Goal: Task Accomplishment & Management: Use online tool/utility

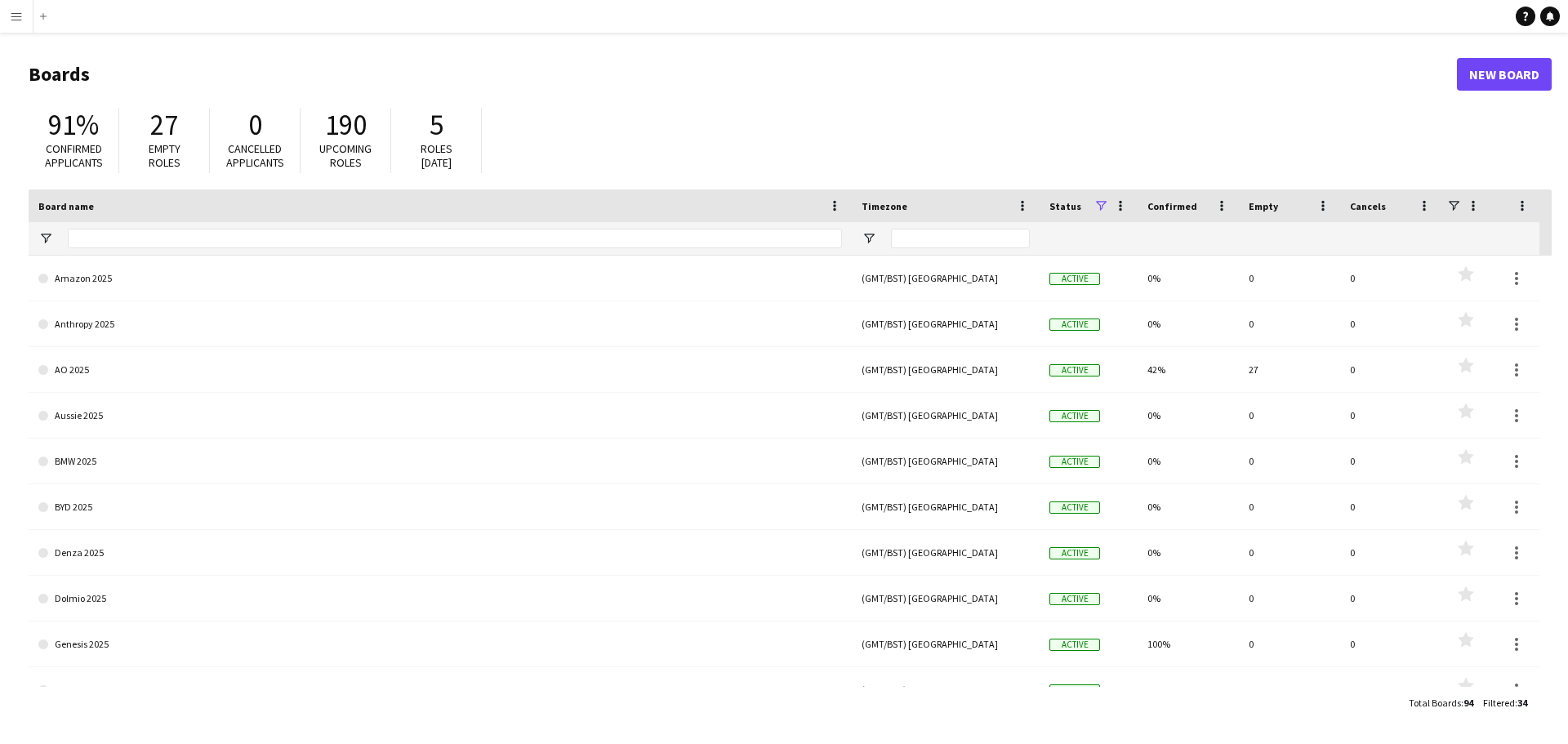
click at [15, 17] on app-icon "Menu" at bounding box center [16, 16] width 13 height 13
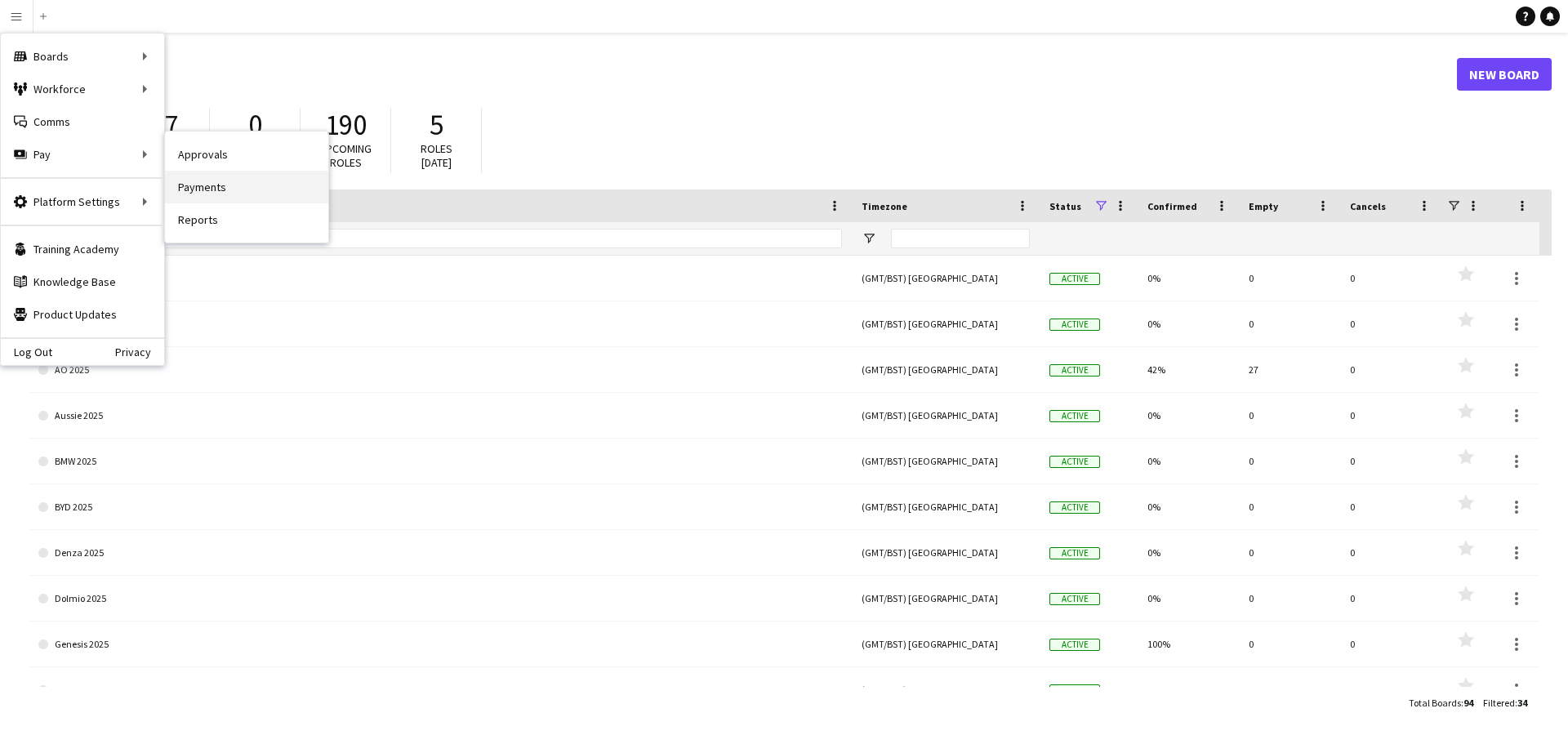
click at [213, 184] on link "Payments" at bounding box center [247, 187] width 163 height 33
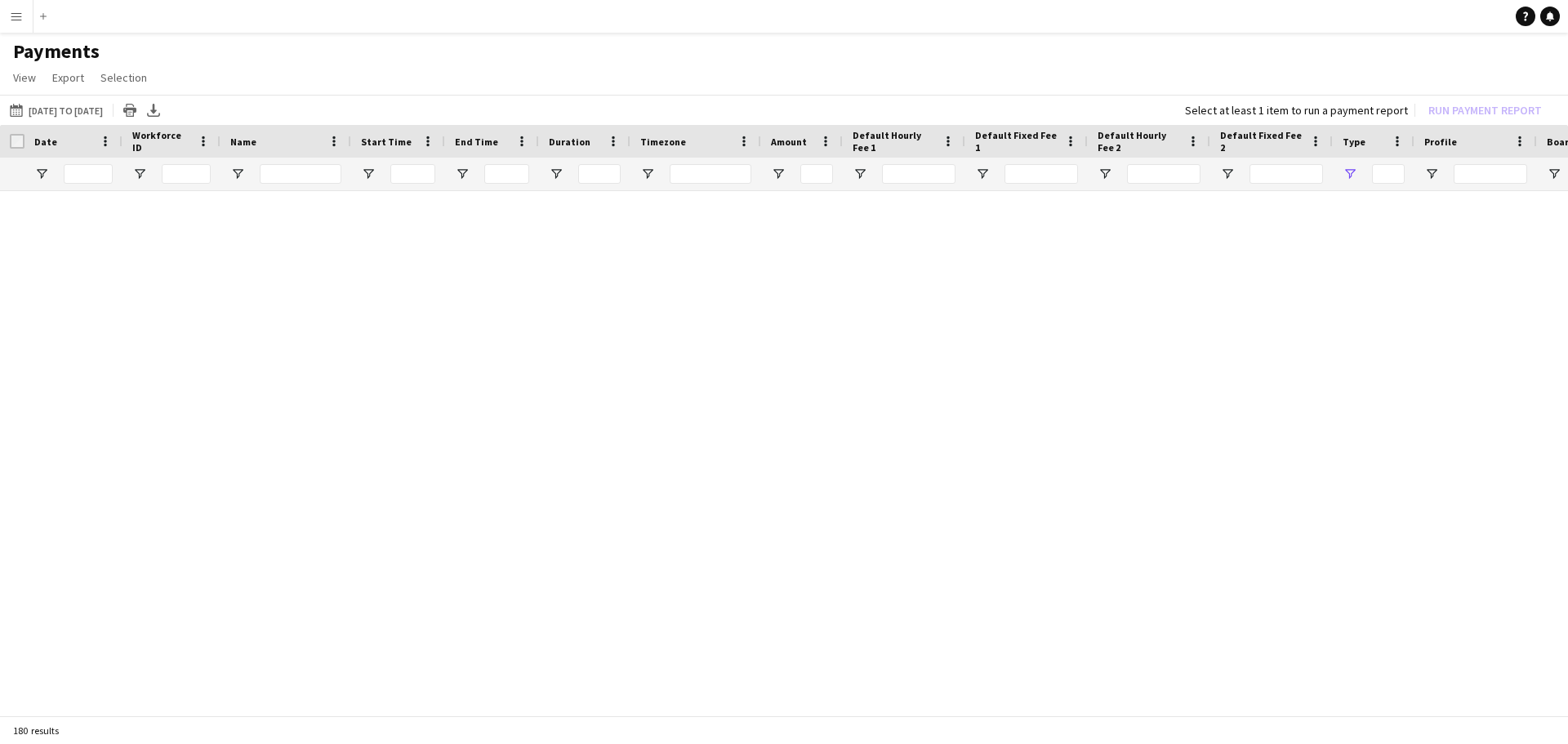
type input "***"
click at [804, 469] on link "Reset filters" at bounding box center [813, 464] width 59 height 12
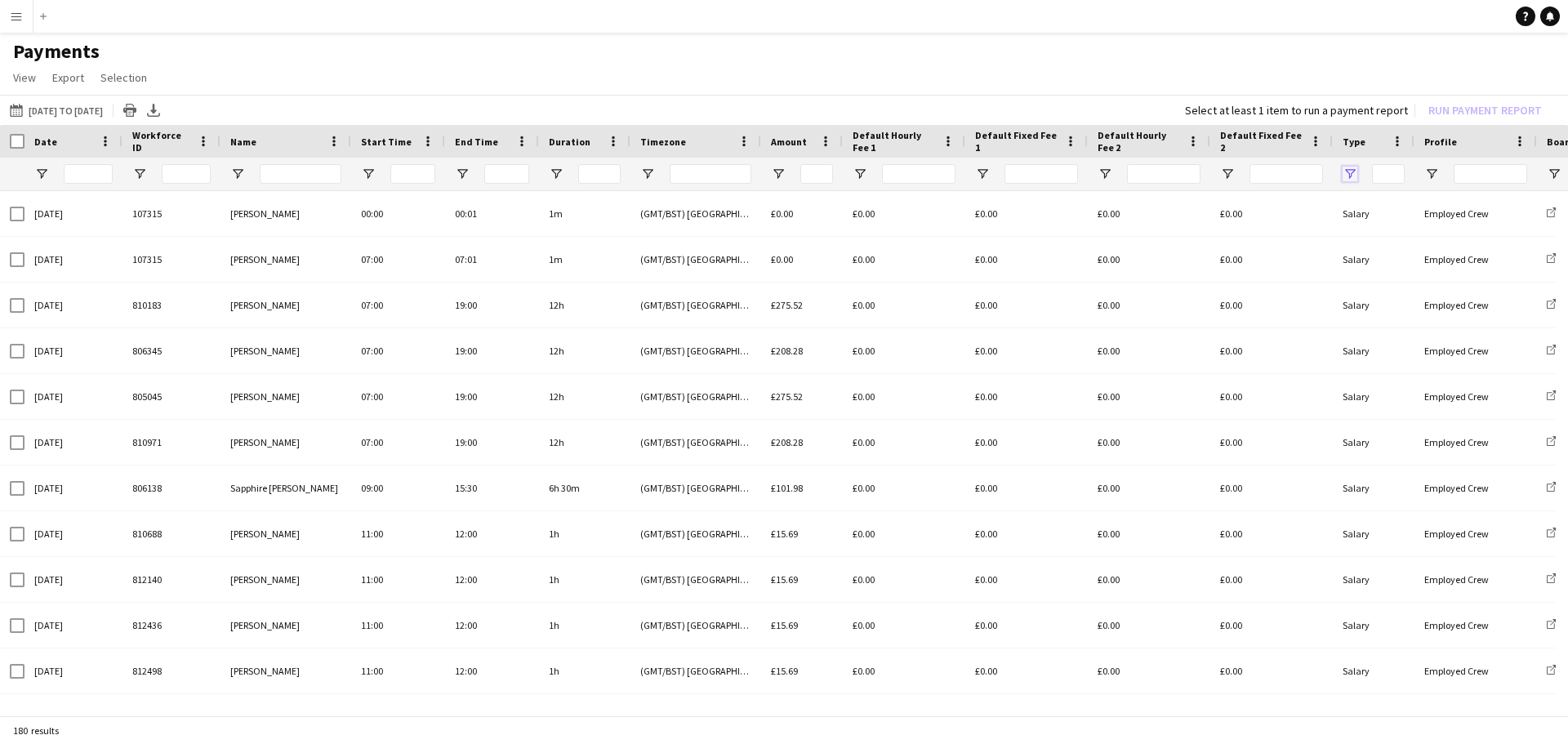
click at [1350, 174] on span "Open Filter Menu" at bounding box center [1350, 175] width 15 height 15
click at [1339, 77] on app-page-menu "View Customise view Customise filters Reset Filters Reset View Reset All Export…" at bounding box center [784, 79] width 1568 height 31
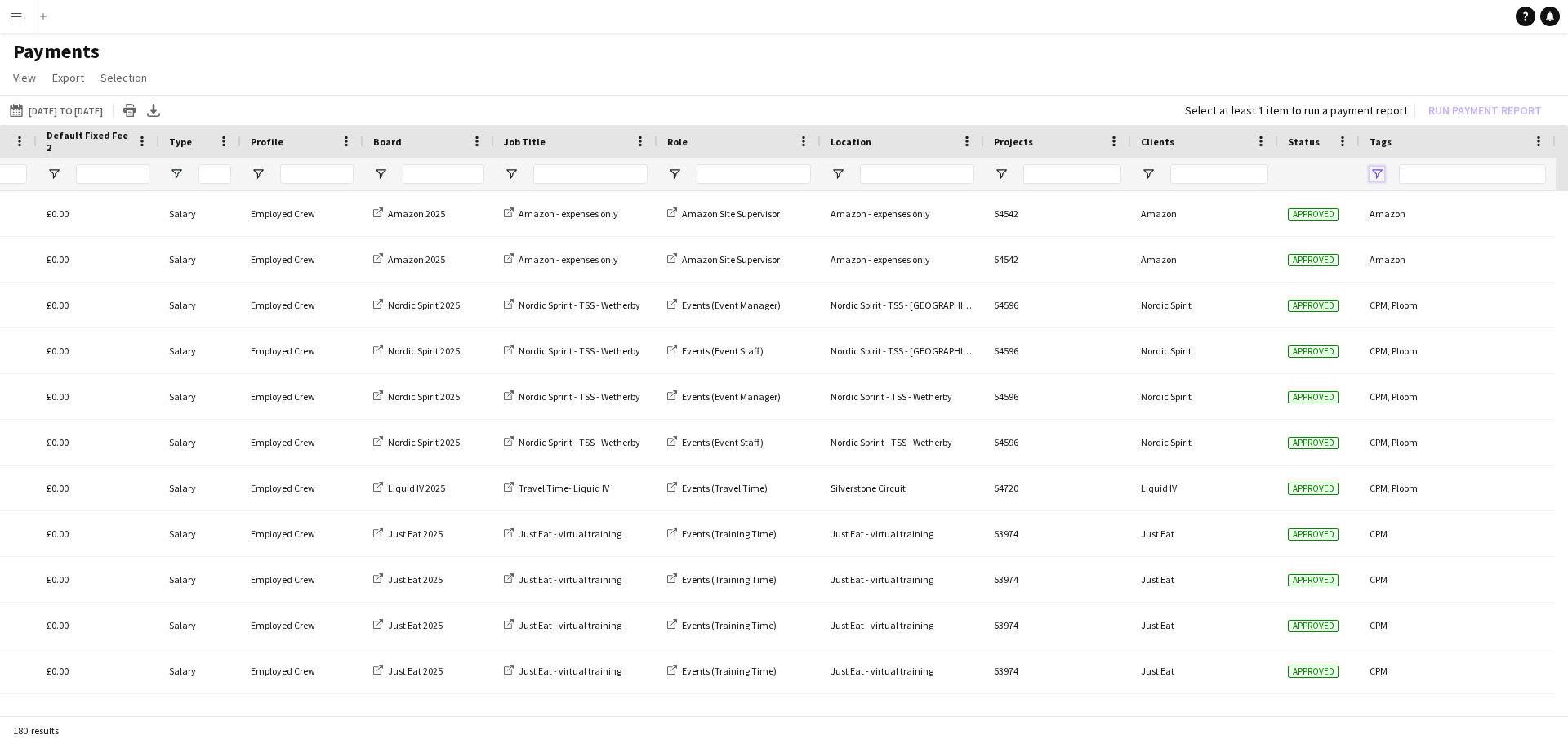
click at [1379, 174] on span "Open Filter Menu" at bounding box center [1377, 175] width 15 height 15
type input "**********"
click at [656, 54] on h1 "Payments" at bounding box center [784, 52] width 1568 height 24
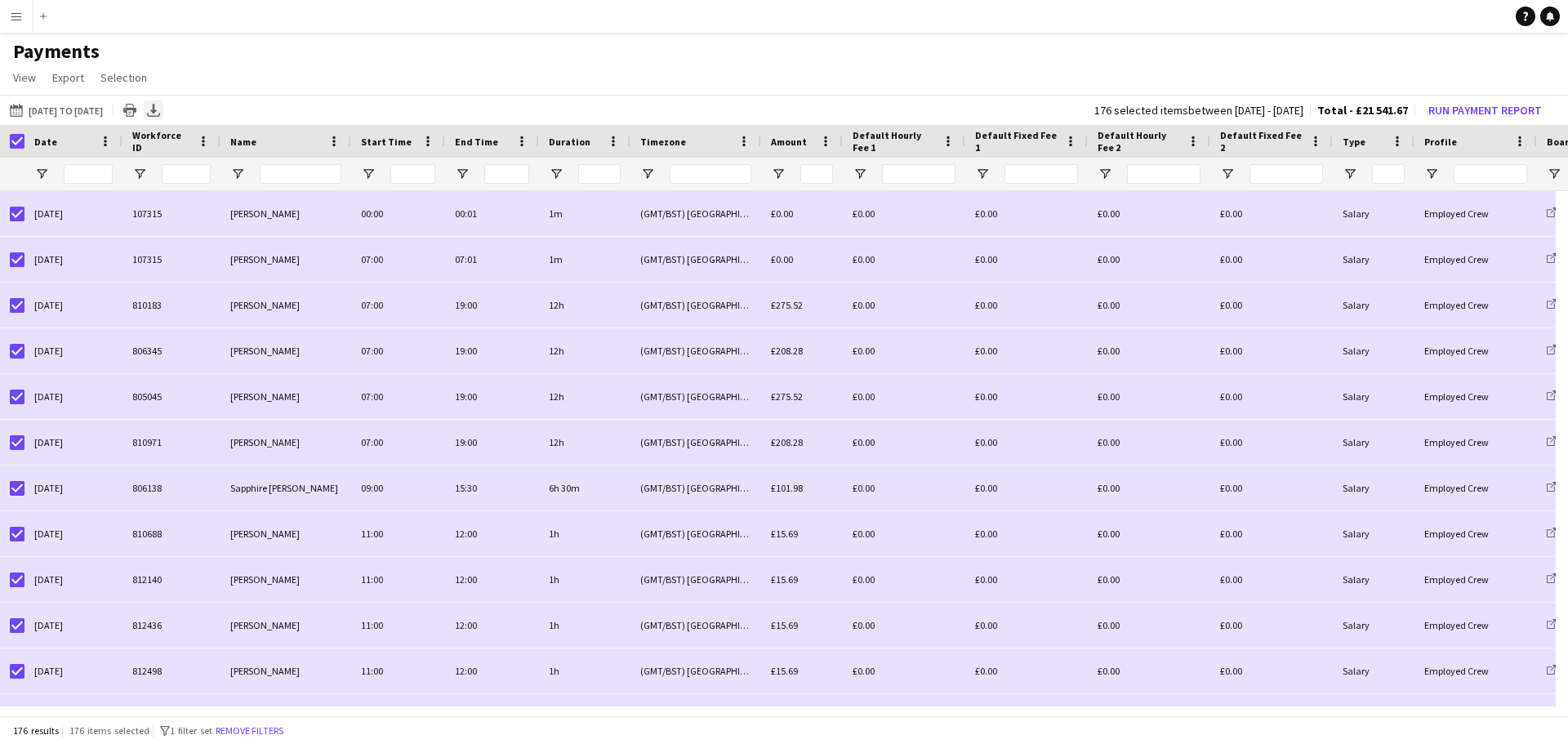
click at [160, 115] on icon "Export XLSX" at bounding box center [154, 111] width 13 height 13
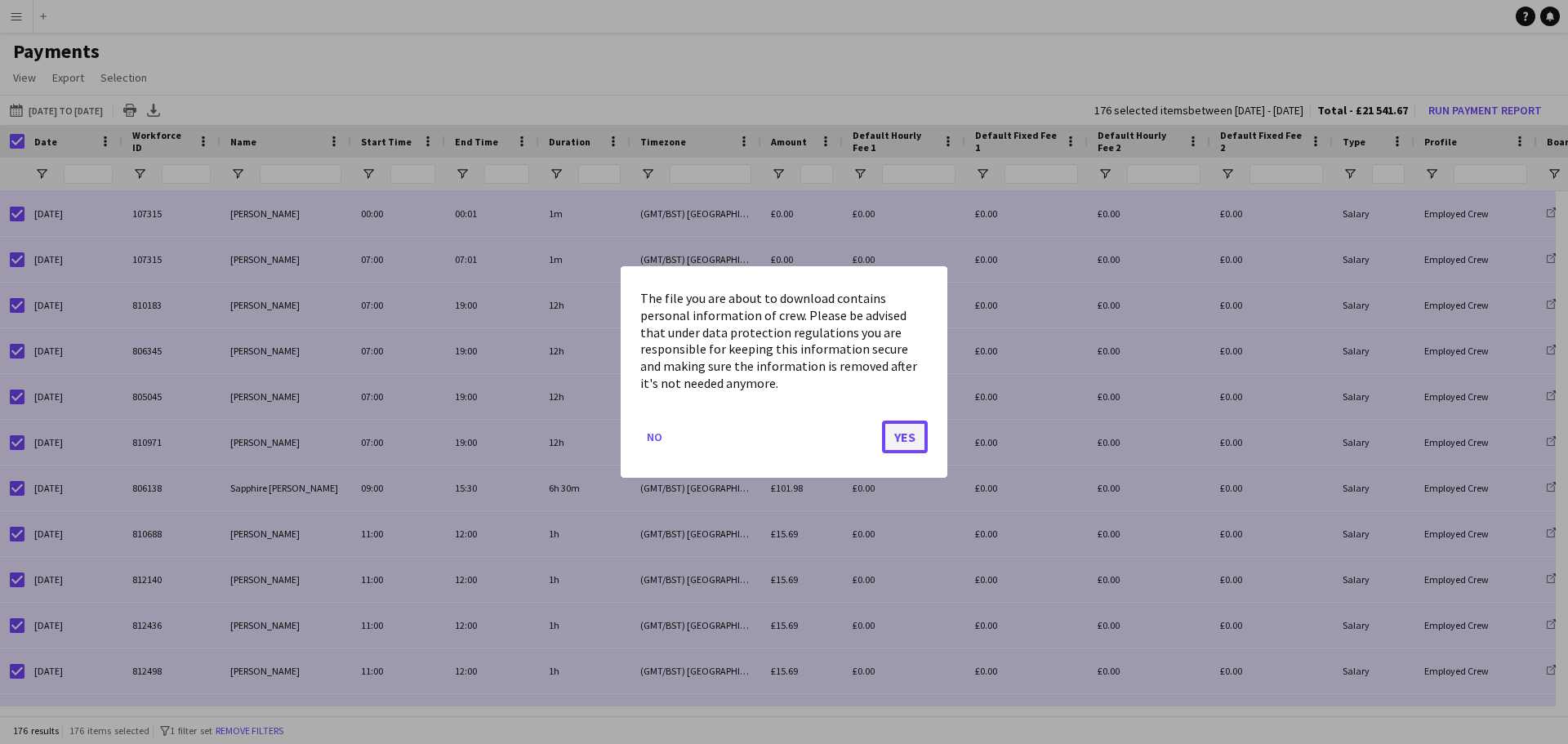
click at [903, 437] on button "Yes" at bounding box center [905, 436] width 46 height 33
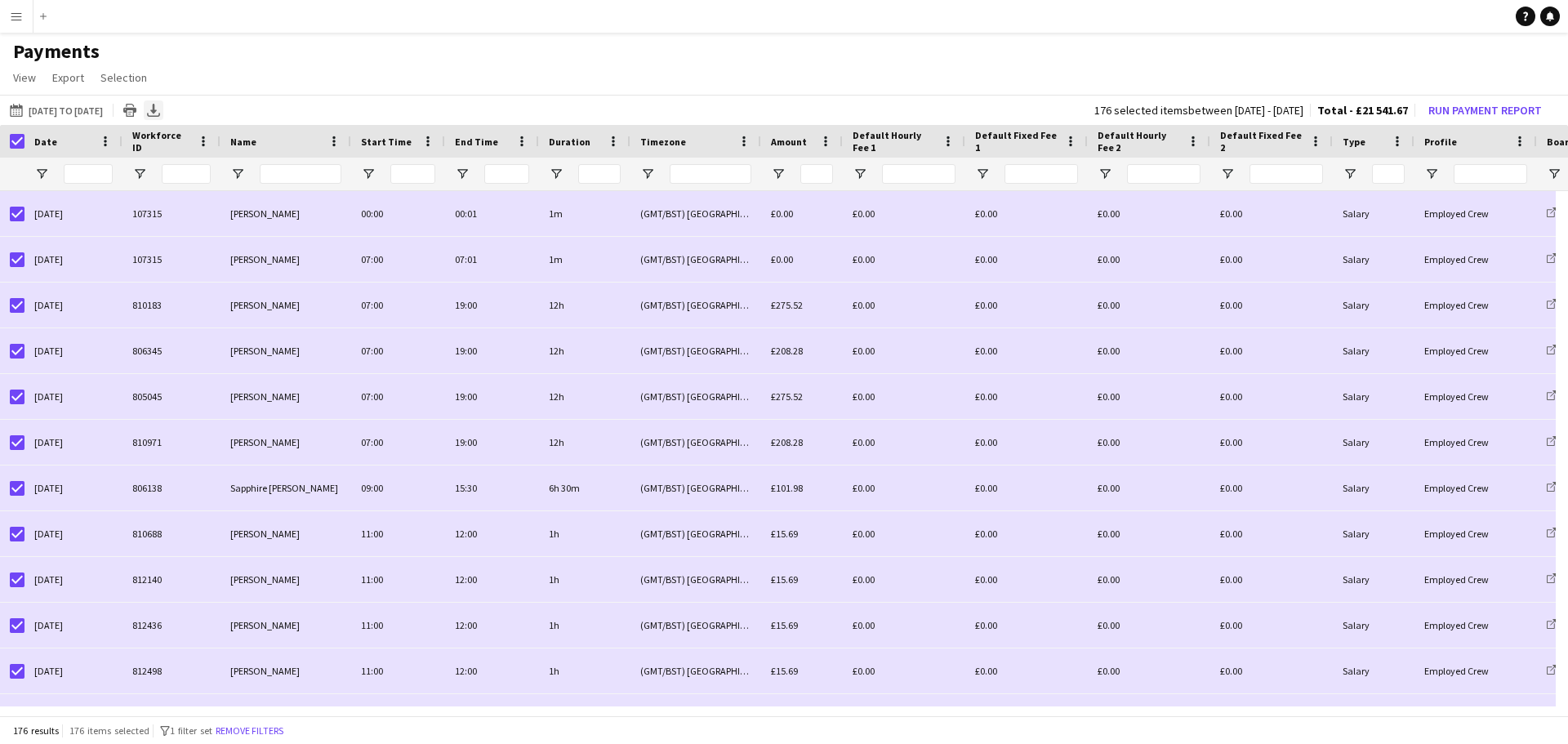
click at [157, 107] on icon at bounding box center [153, 109] width 7 height 9
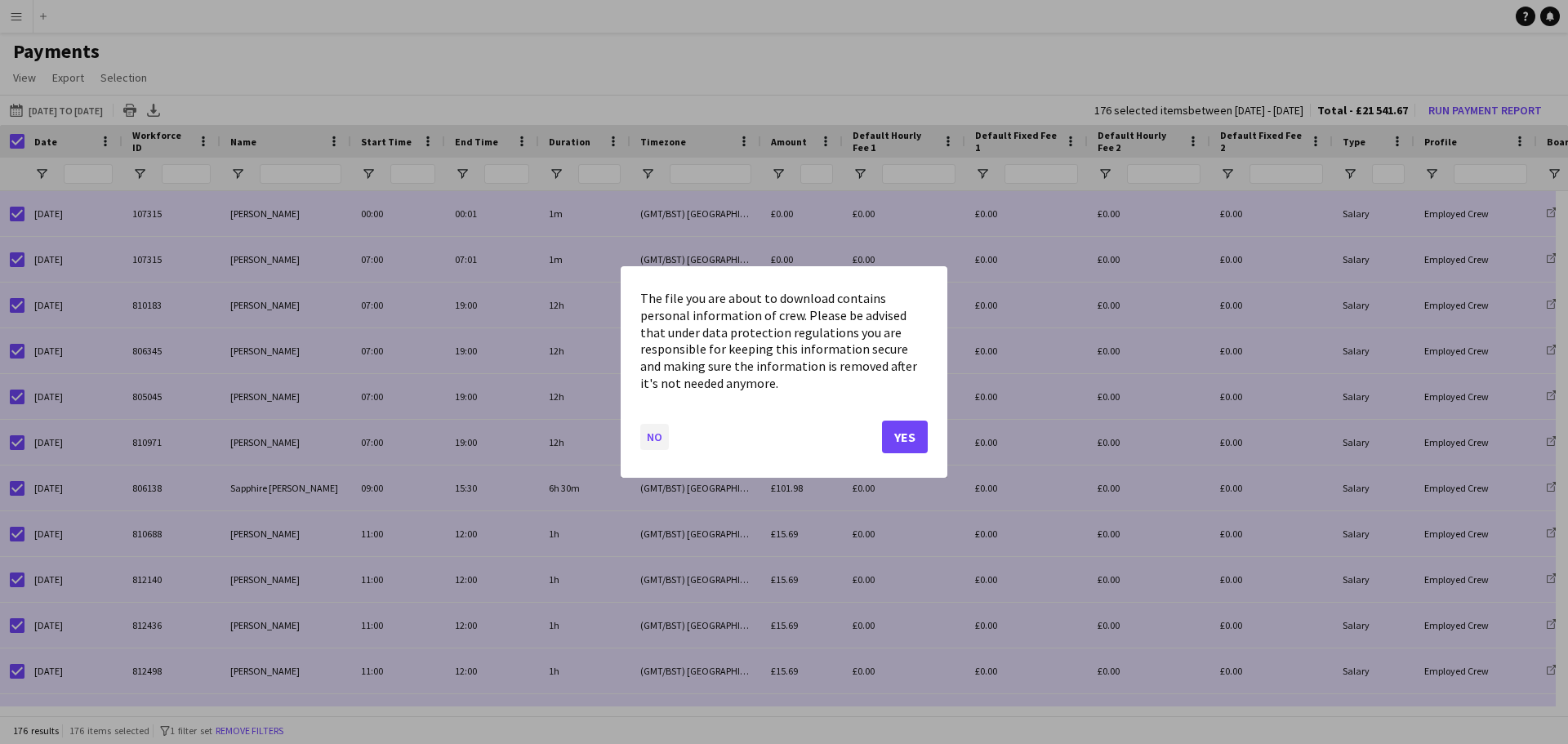
click at [651, 433] on button "No" at bounding box center [655, 437] width 28 height 26
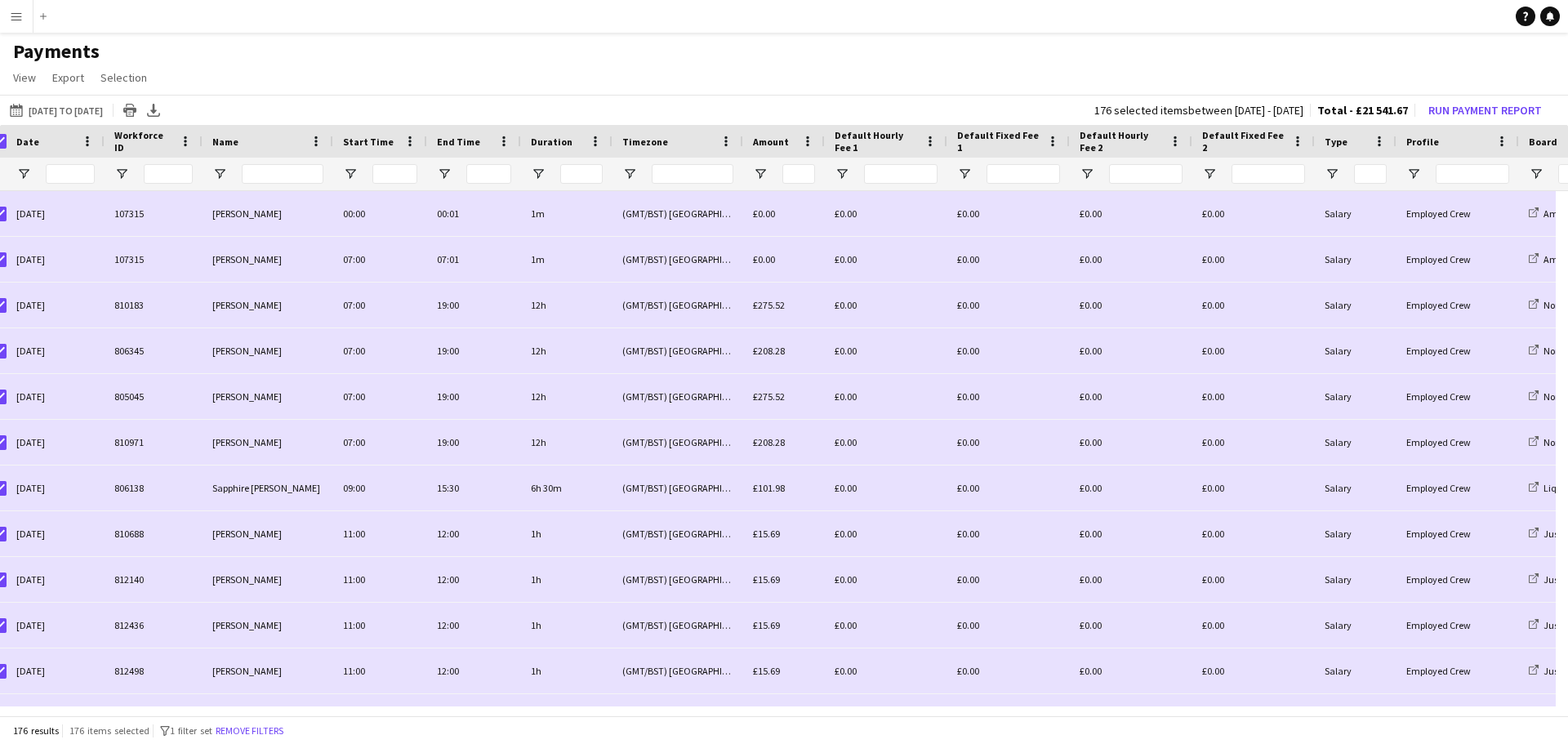
scroll to position [0, 33]
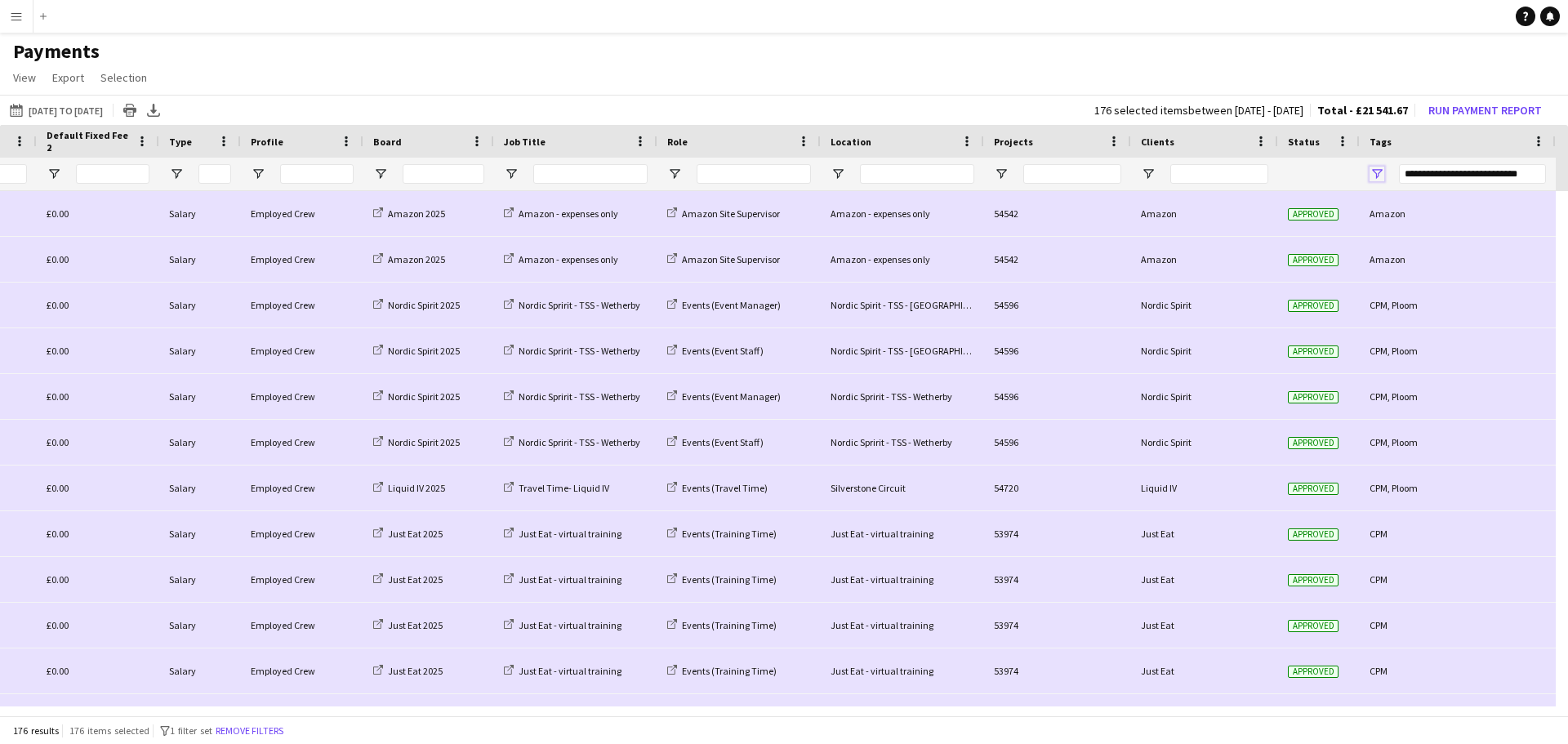
click at [1375, 174] on span "Open Filter Menu" at bounding box center [1377, 175] width 15 height 15
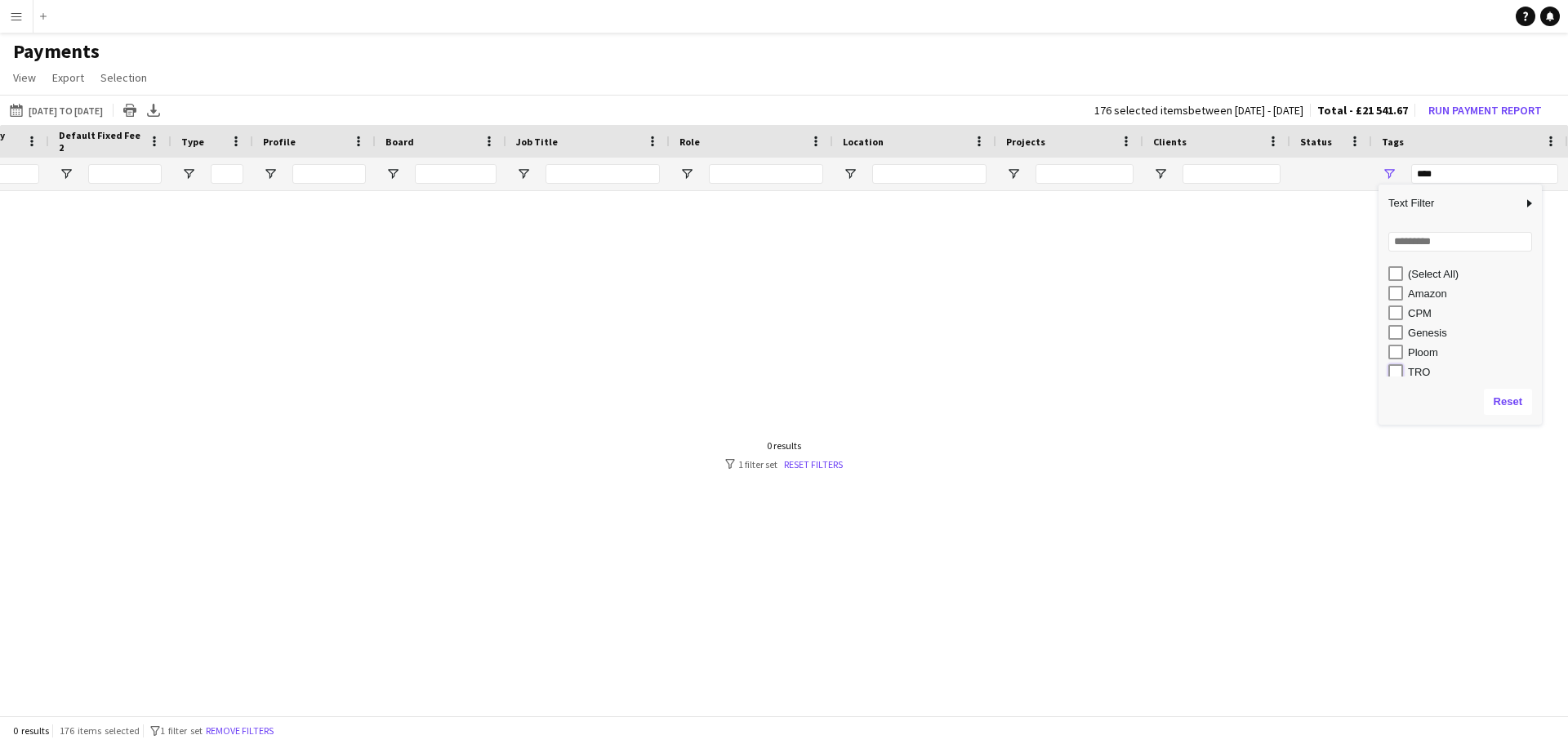
type input "*******"
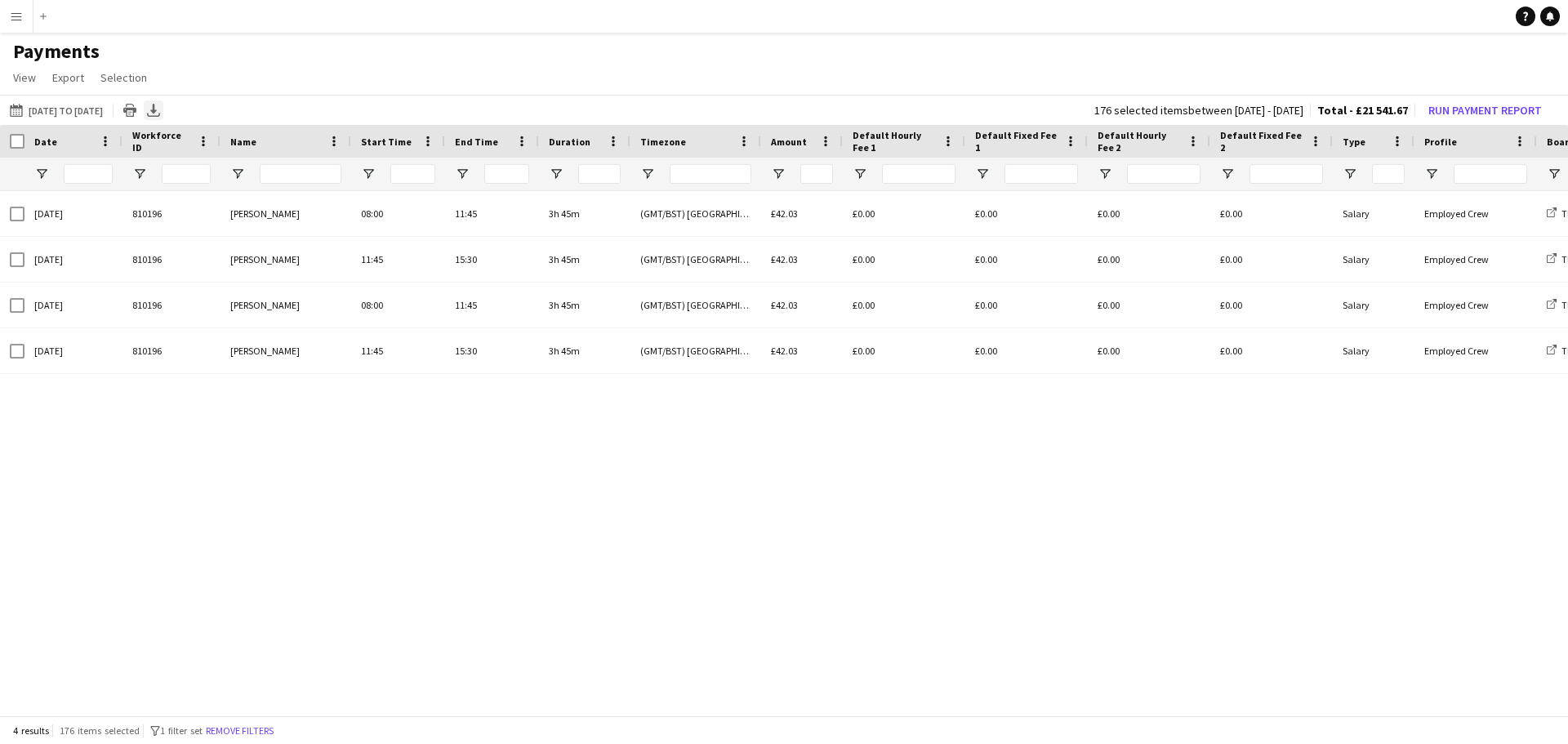
click at [157, 111] on icon at bounding box center [153, 109] width 7 height 9
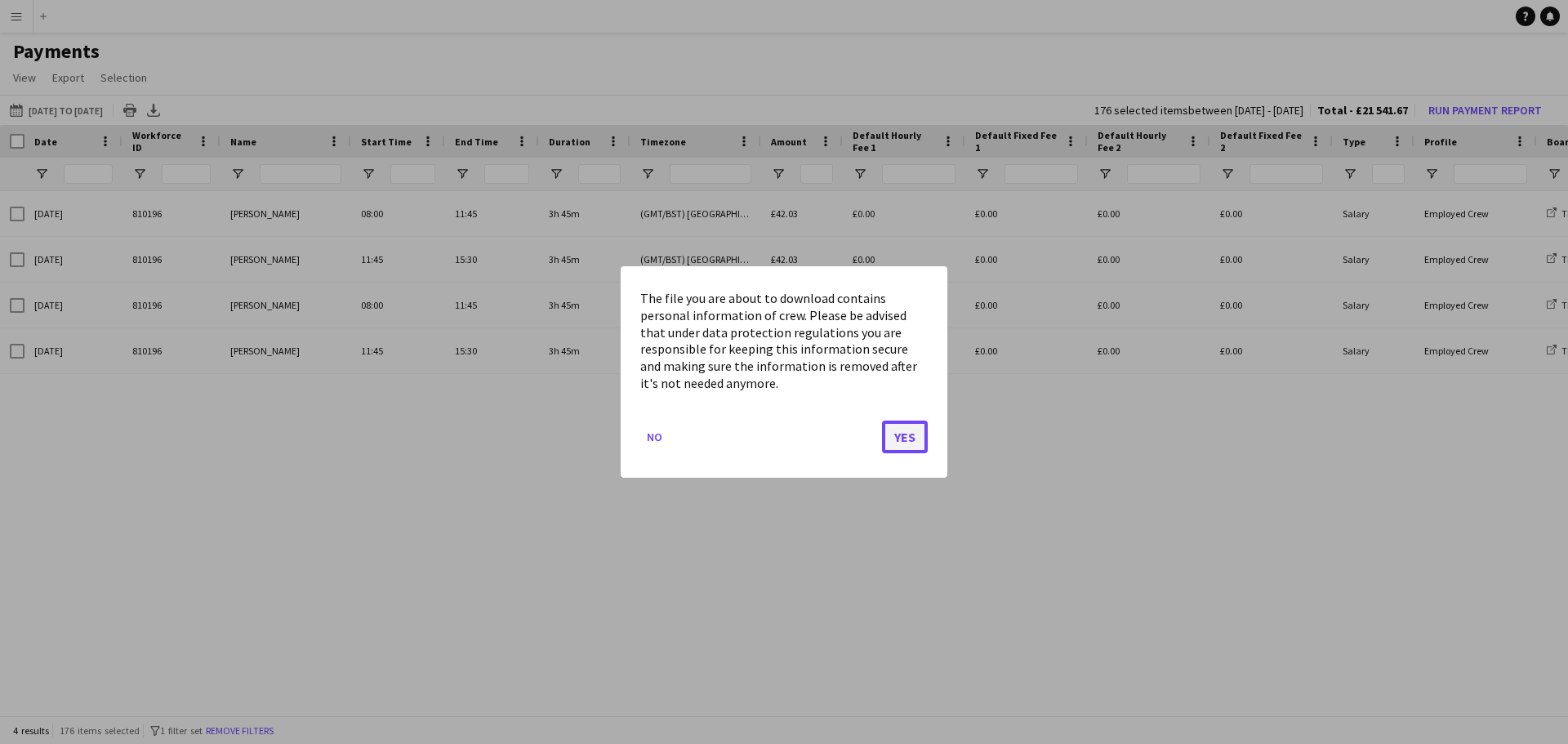
click at [909, 436] on button "Yes" at bounding box center [905, 436] width 46 height 33
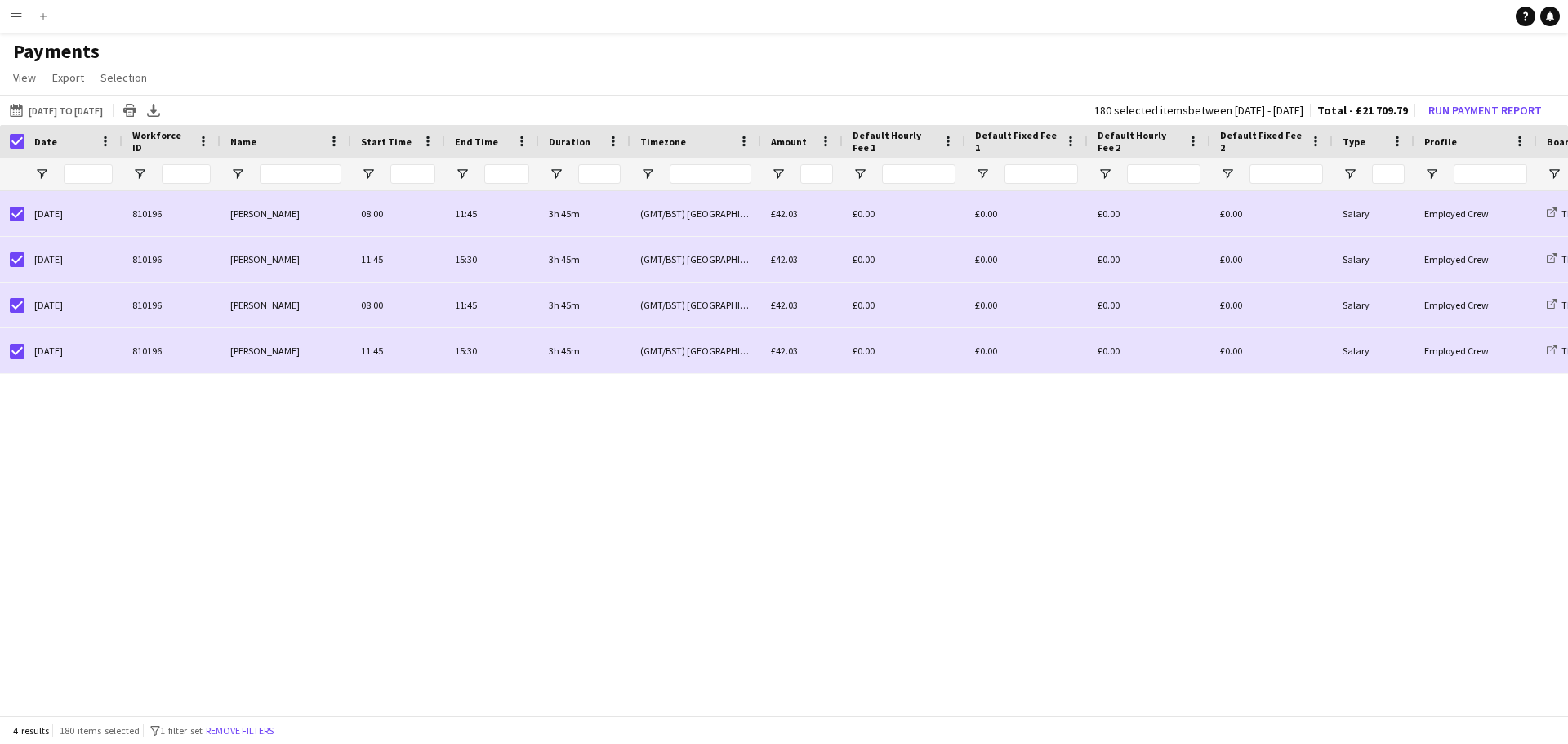
click at [693, 497] on div "£0.00 £0.00 £0.00 Salary Employed Crew TRO On Call TRO On Call - Mass Trial & T…" at bounding box center [784, 449] width 1568 height 516
click at [1102, 447] on div "£0.00 £0.00 £0.00 Salary Employed Crew TRO On Call TRO On Call - Mass Trial & T…" at bounding box center [784, 449] width 1568 height 516
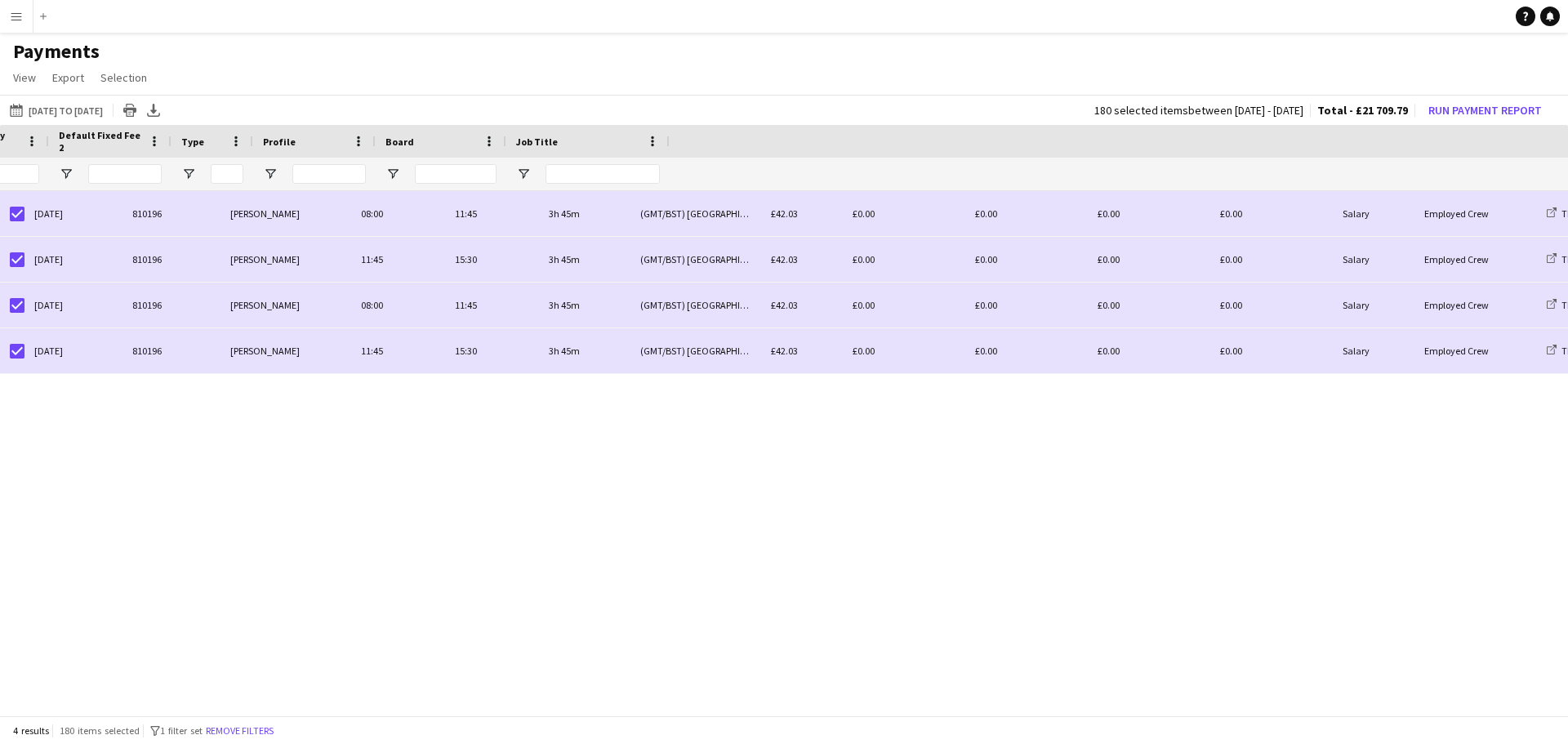
scroll to position [0, 1161]
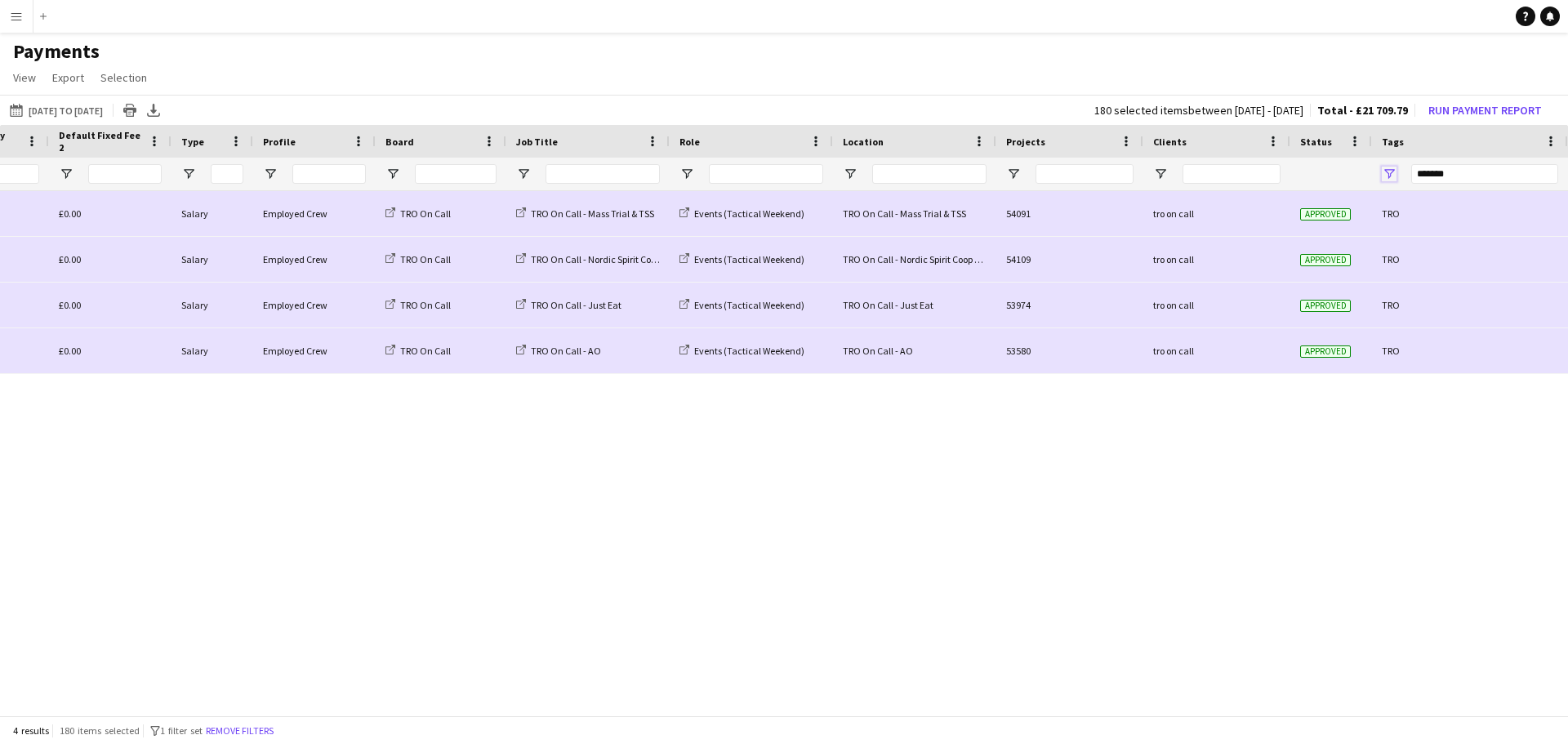
click at [1386, 175] on span "Open Filter Menu" at bounding box center [1390, 175] width 15 height 15
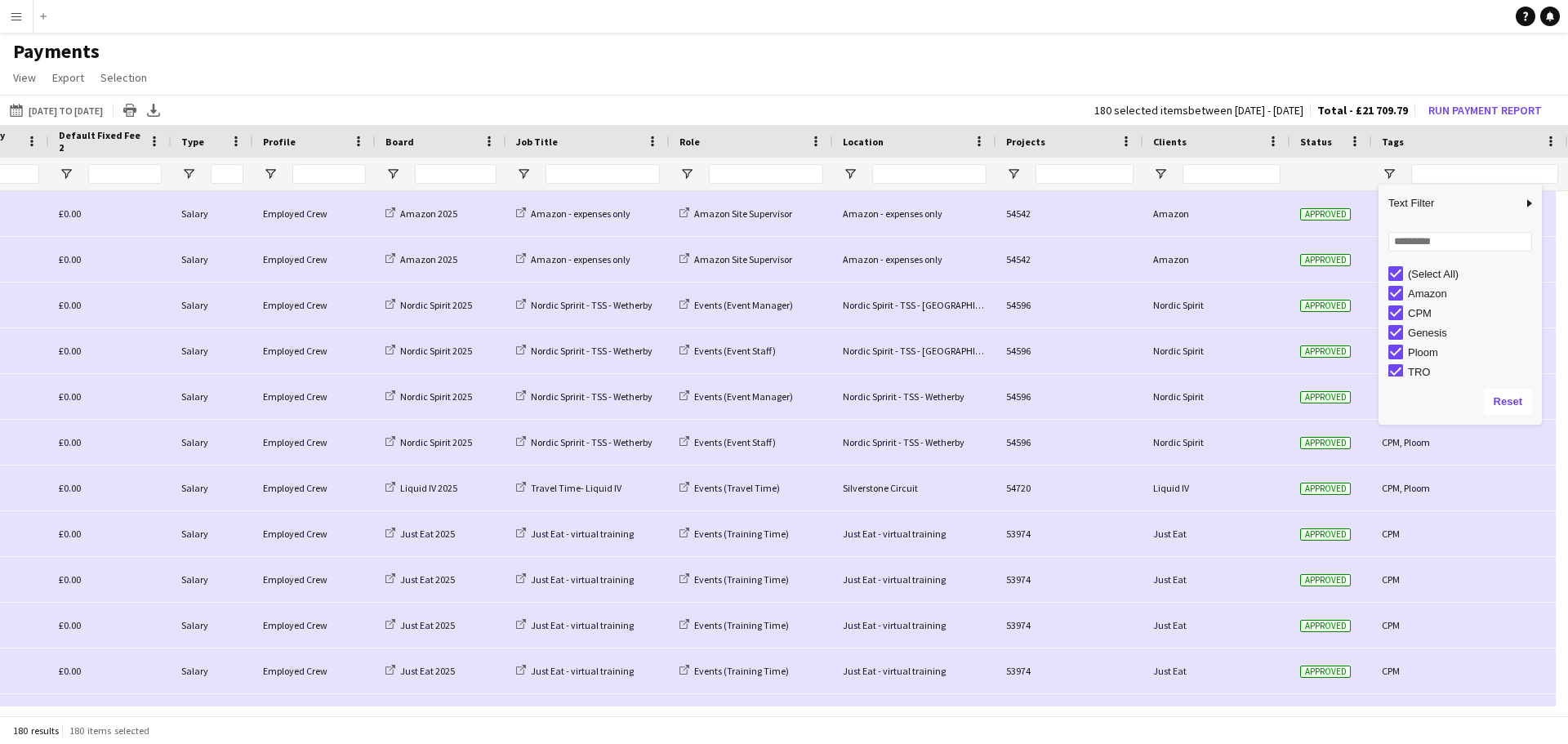
click at [933, 86] on app-page-menu "View Customise view Customise filters Reset Filters Reset View Reset All Export…" at bounding box center [784, 79] width 1568 height 31
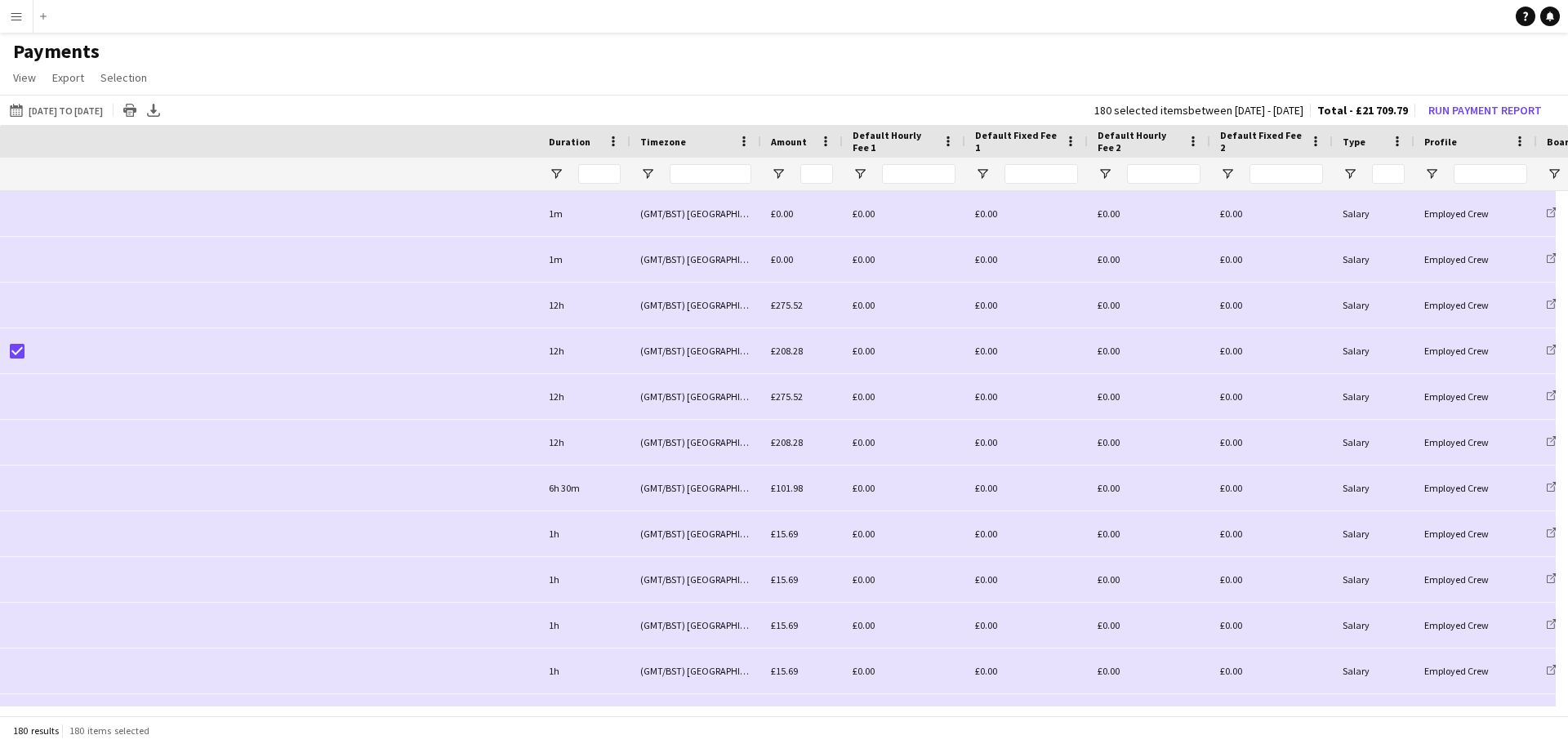
scroll to position [0, 1173]
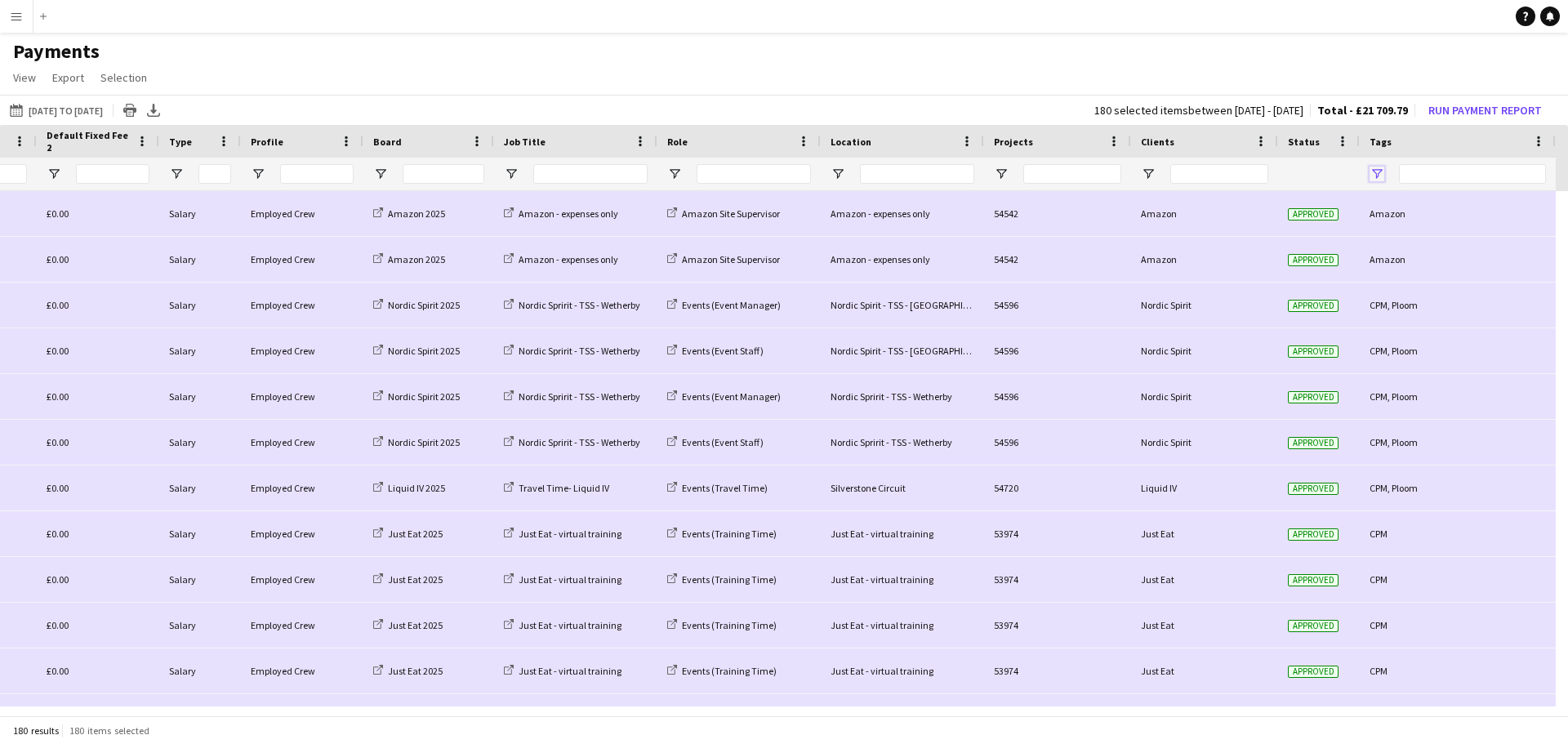
click at [1375, 170] on span "Open Filter Menu" at bounding box center [1377, 175] width 15 height 15
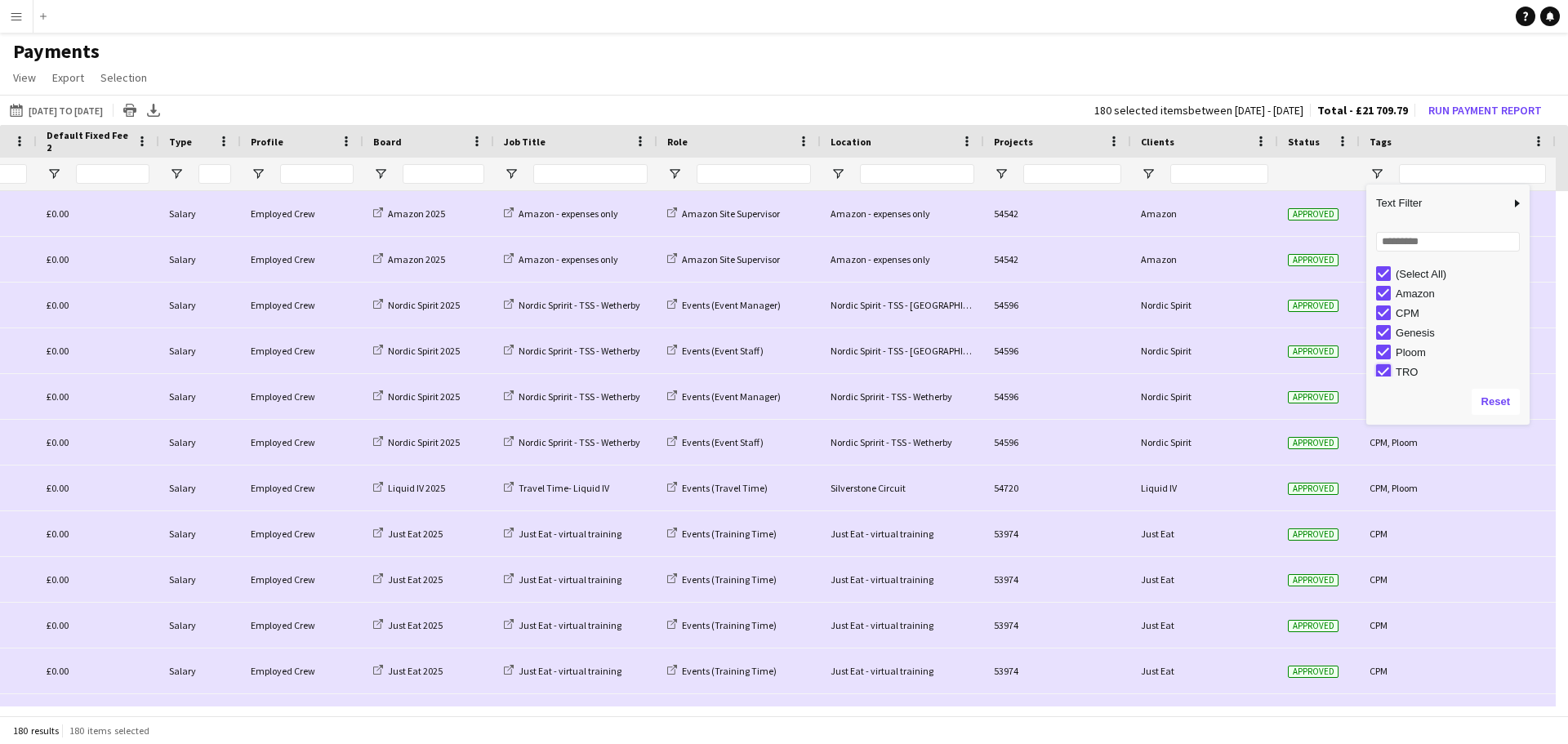
type input "**********"
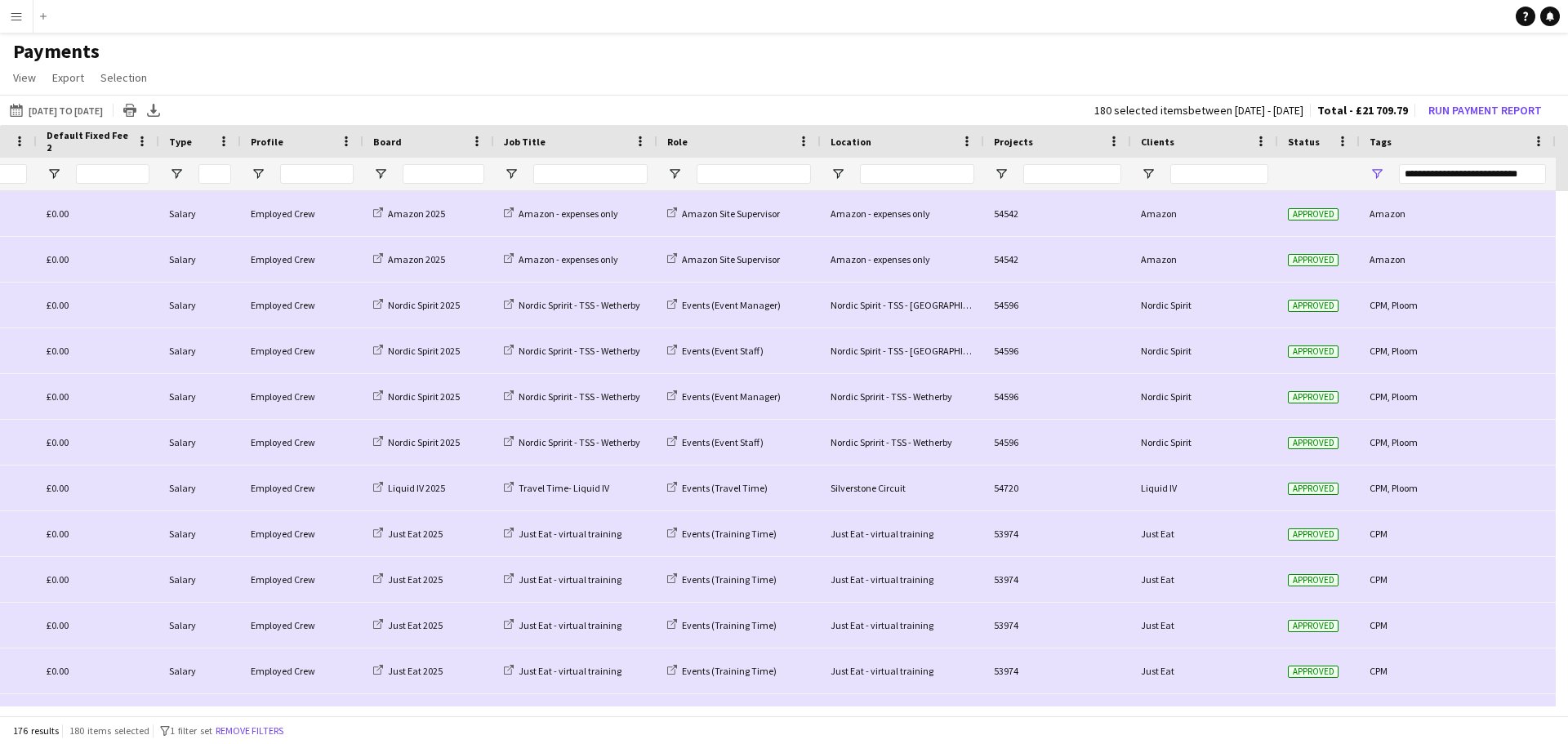
click at [1101, 44] on h1 "Payments" at bounding box center [784, 52] width 1568 height 24
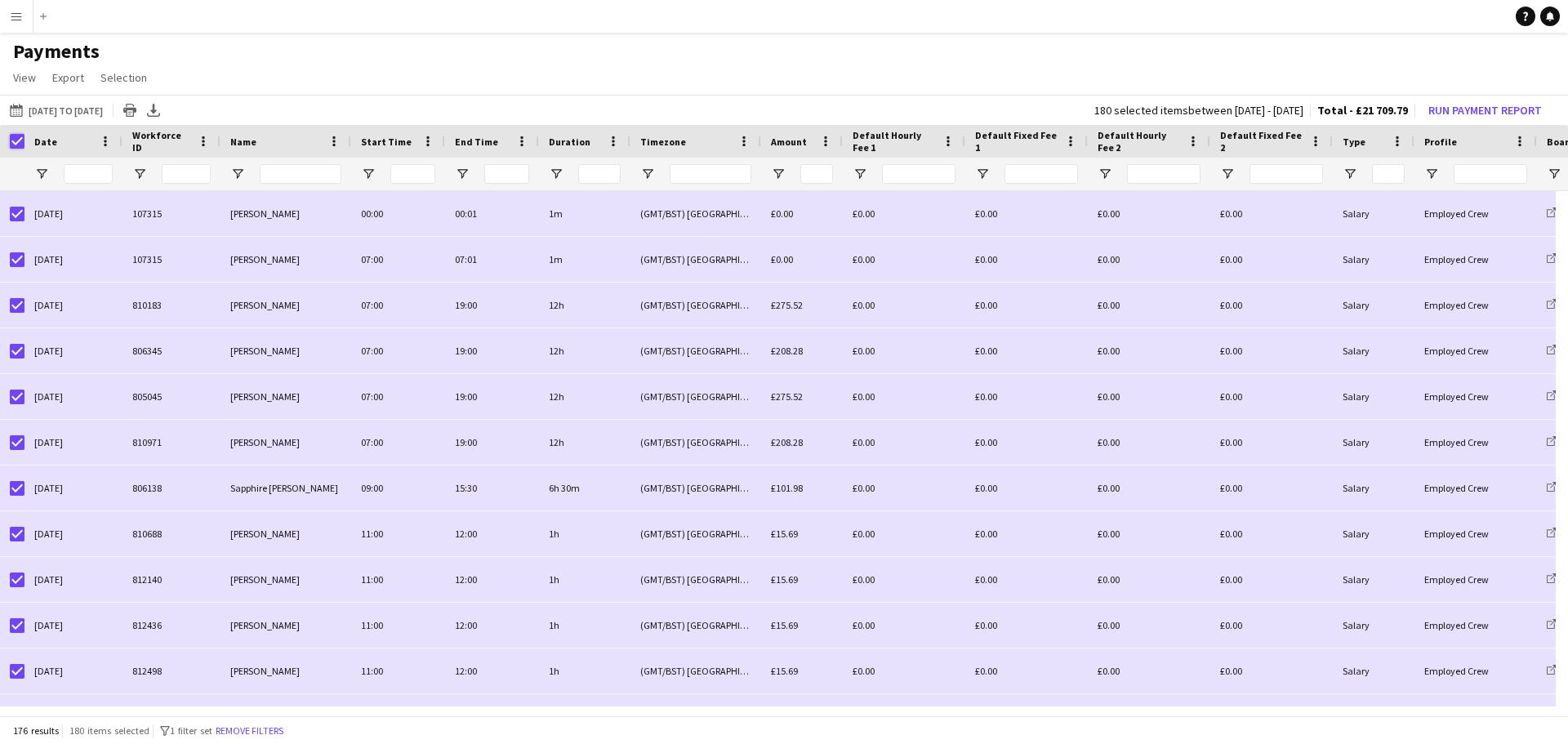
scroll to position [0, 1173]
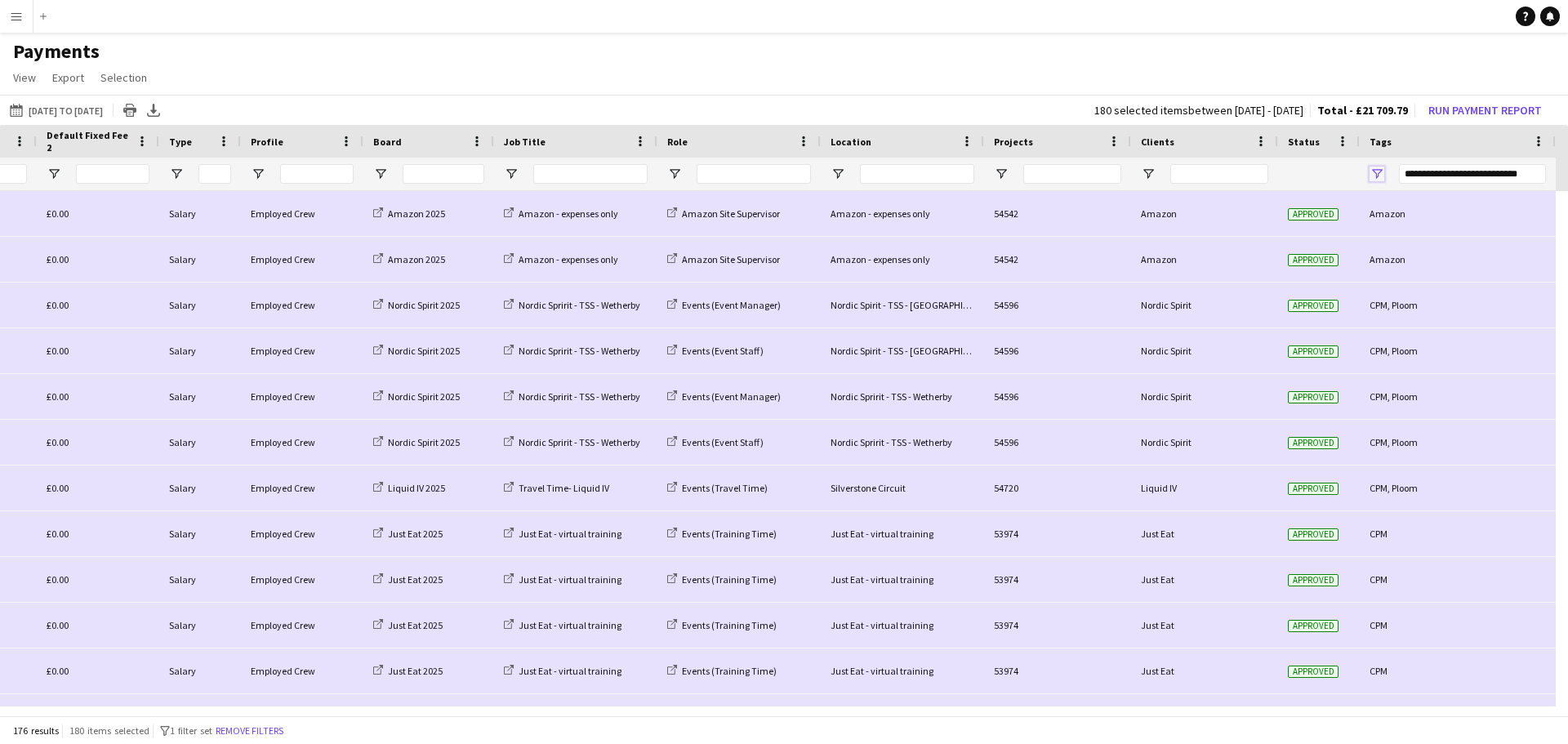
click at [1379, 168] on span "Open Filter Menu" at bounding box center [1377, 175] width 15 height 15
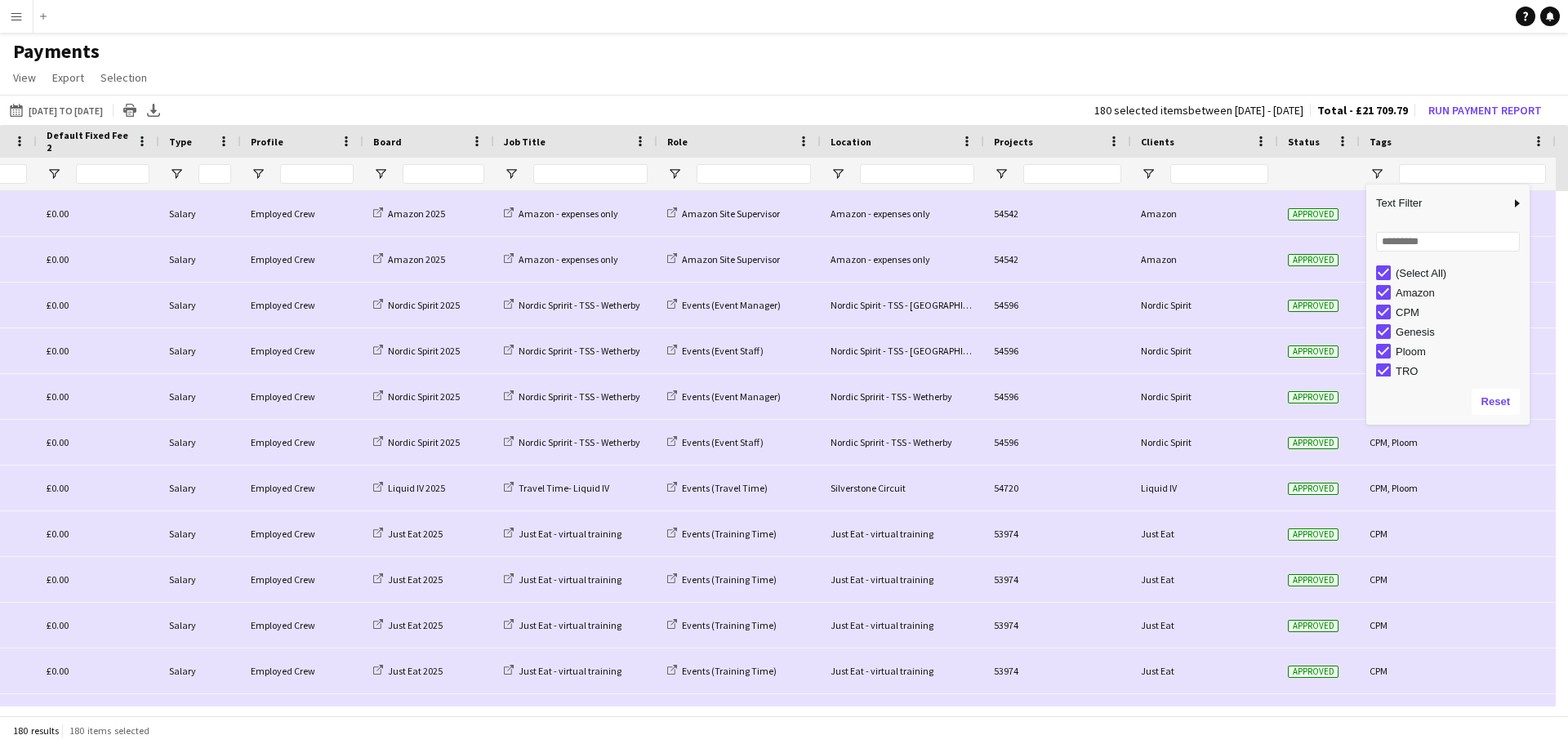
scroll to position [0, 0]
click at [1110, 56] on h1 "Payments" at bounding box center [784, 52] width 1568 height 24
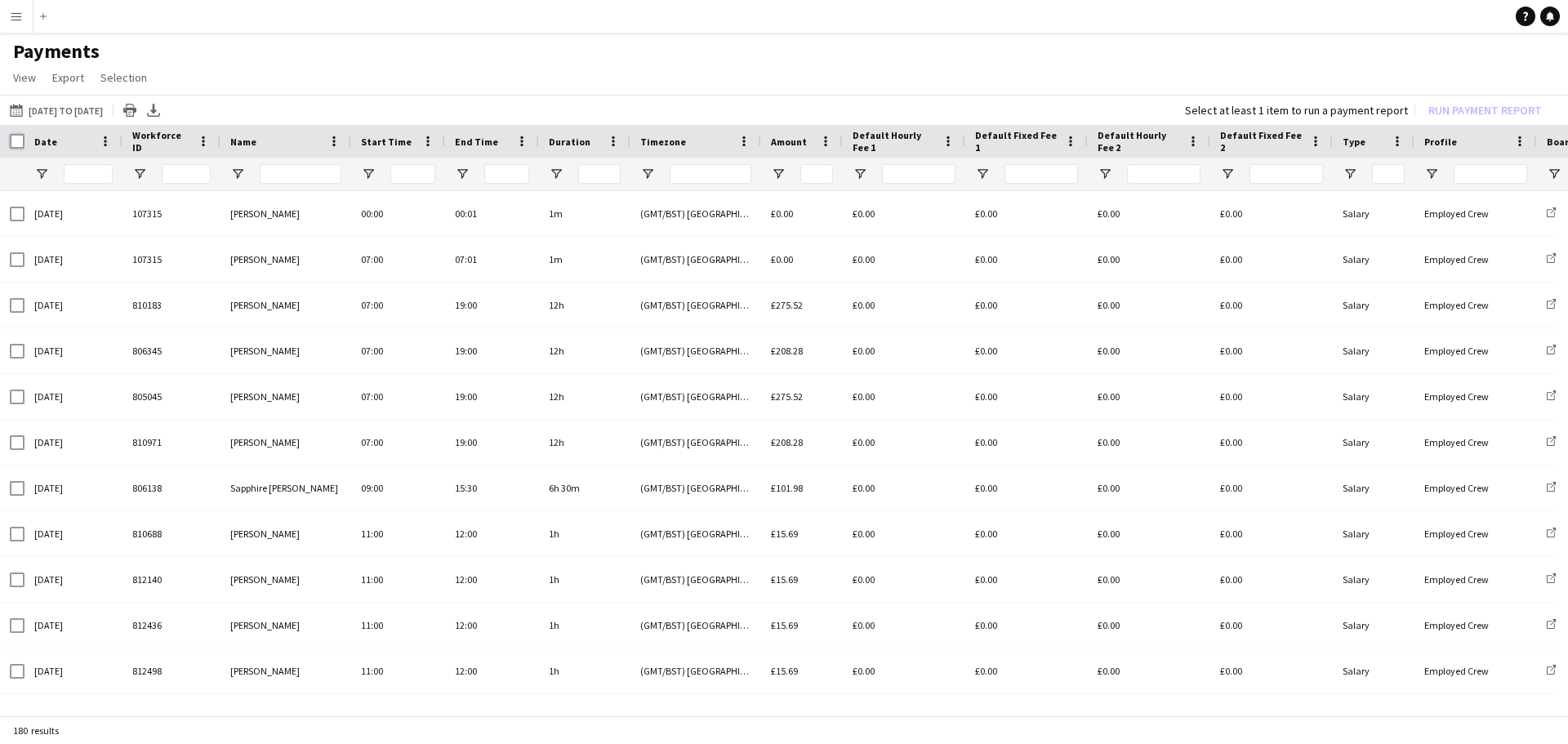
scroll to position [0, 1173]
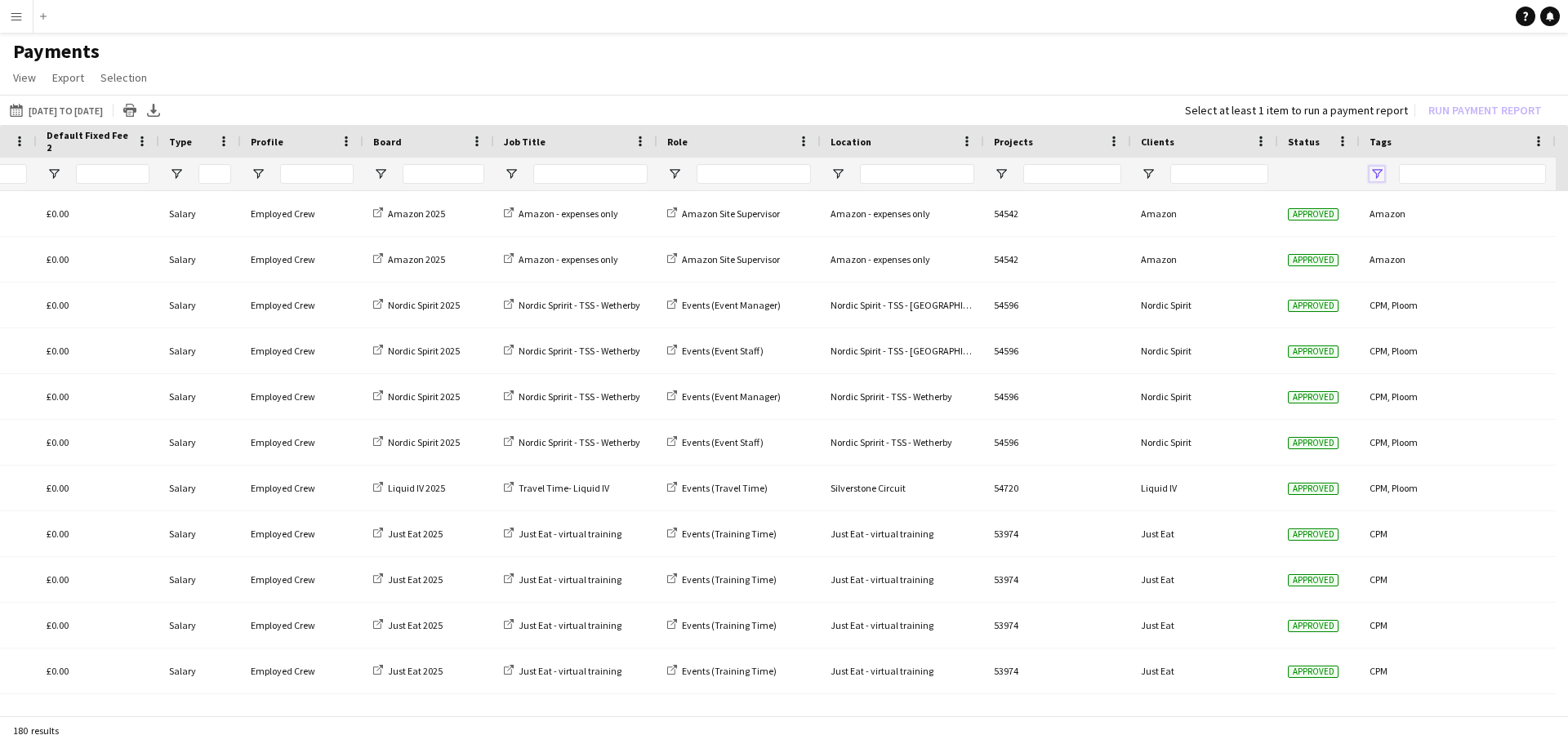
click at [1375, 175] on span "Open Filter Menu" at bounding box center [1377, 175] width 15 height 15
type input "**********"
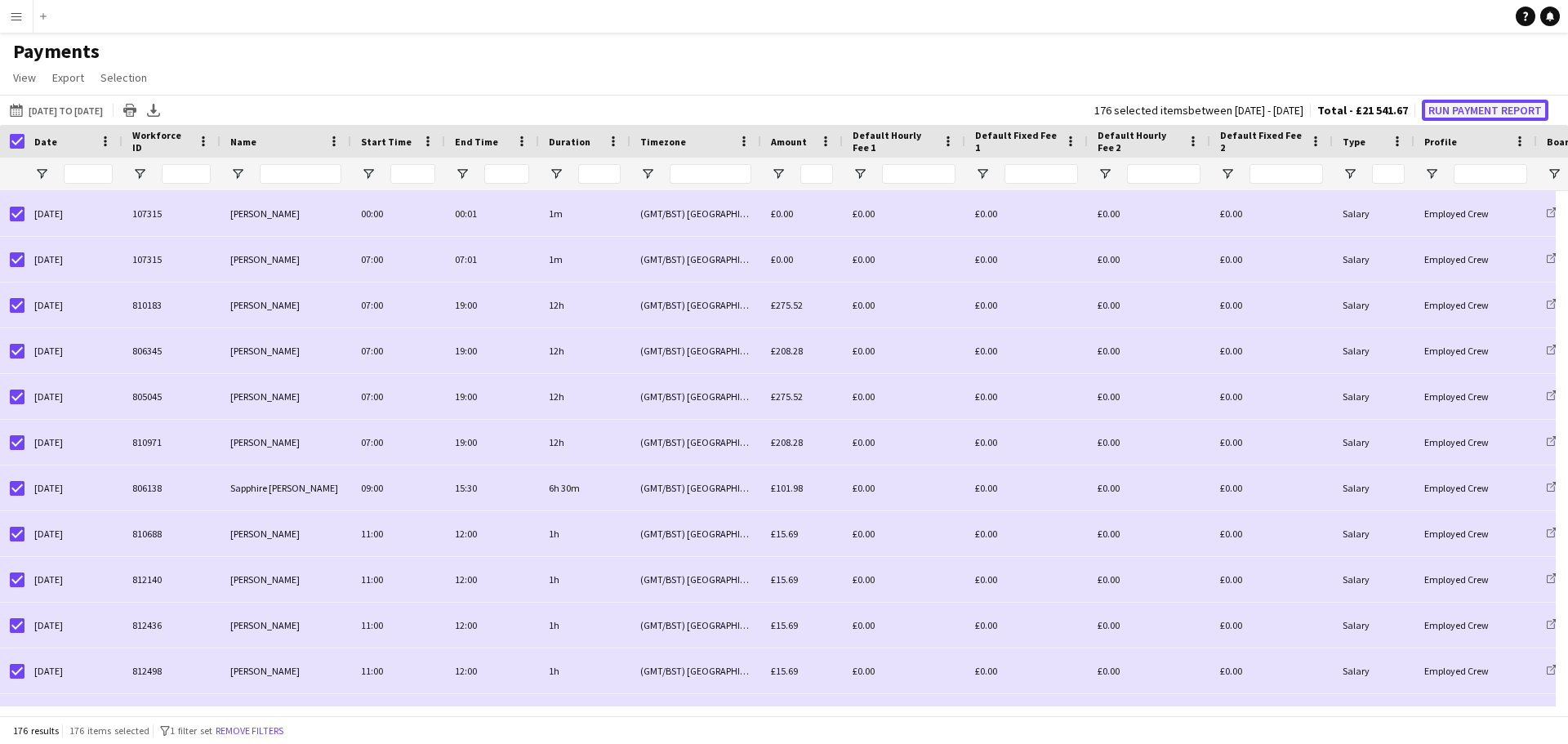
click at [1446, 106] on button "Run Payment Report" at bounding box center [1485, 110] width 127 height 22
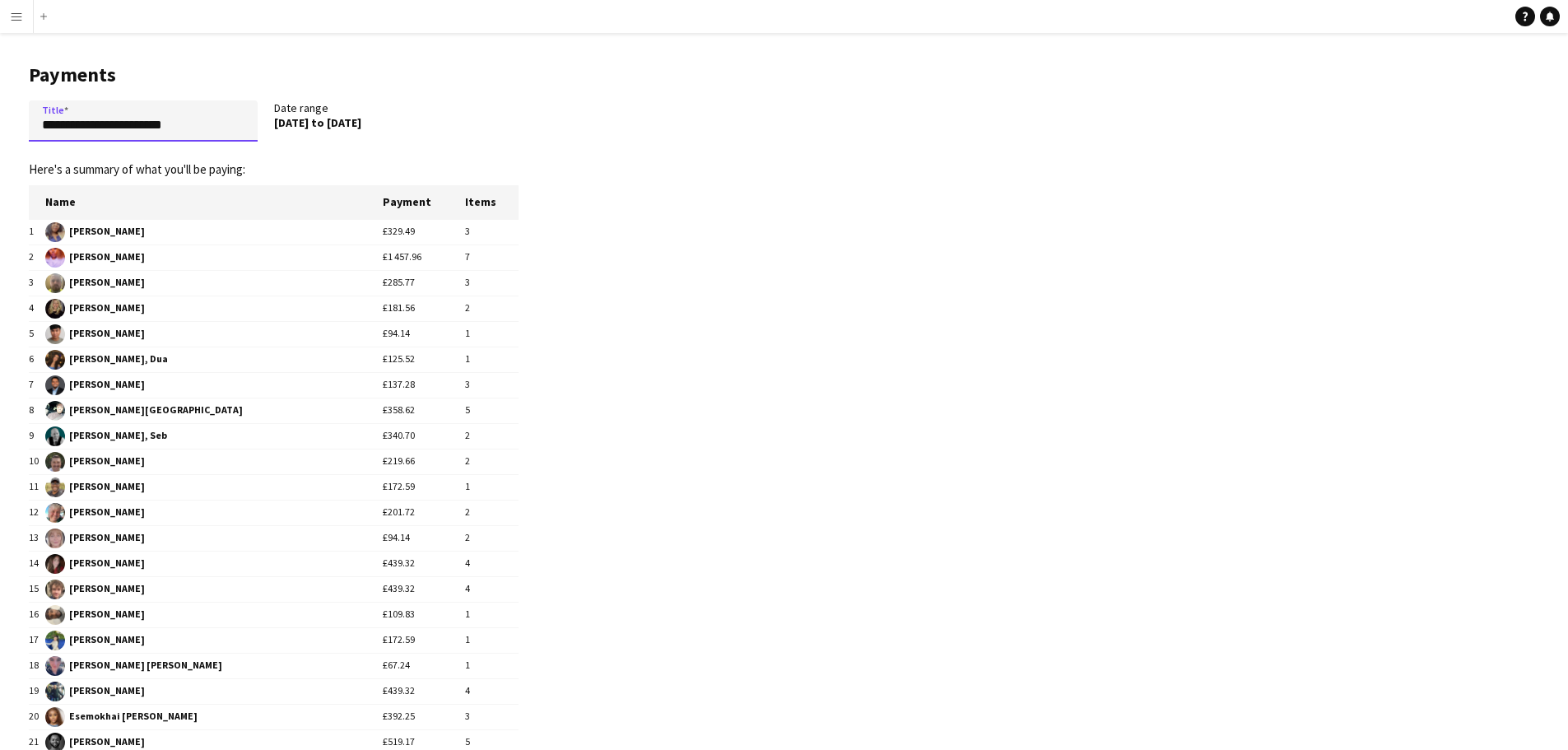
drag, startPoint x: 209, startPoint y: 129, endPoint x: 3, endPoint y: 128, distance: 206.0
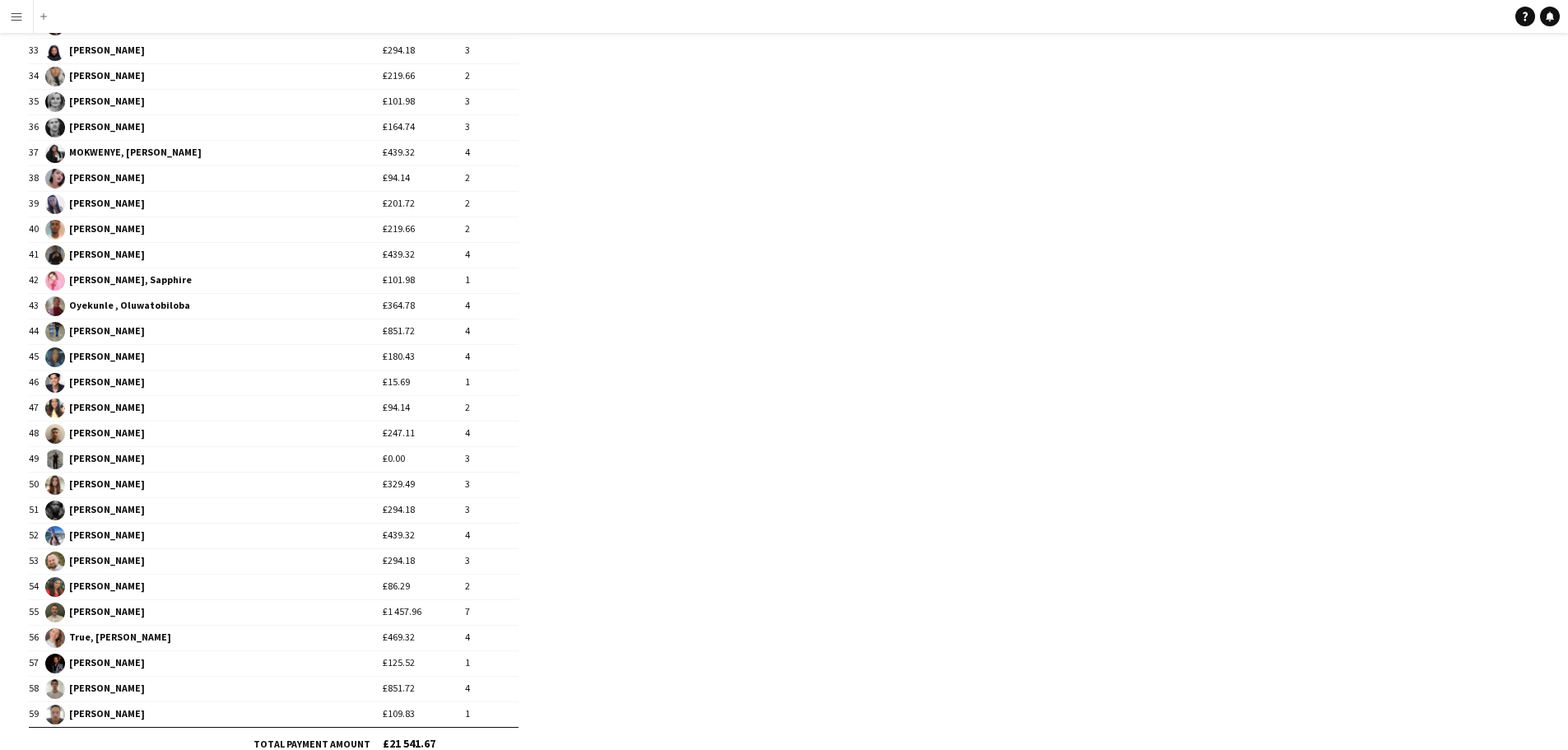
scroll to position [1100, 0]
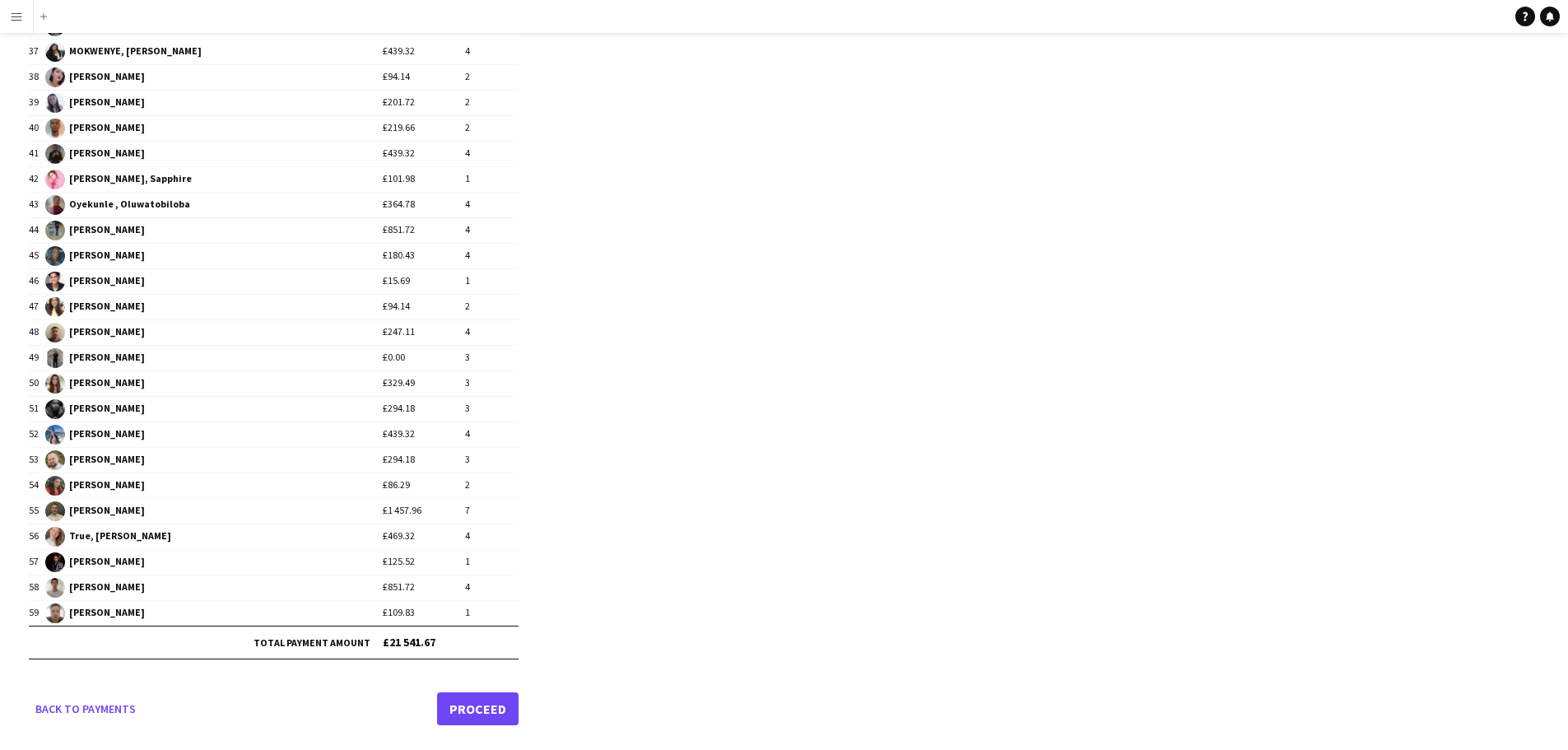
type input "**********"
click at [486, 713] on link "Proceed" at bounding box center [477, 708] width 81 height 33
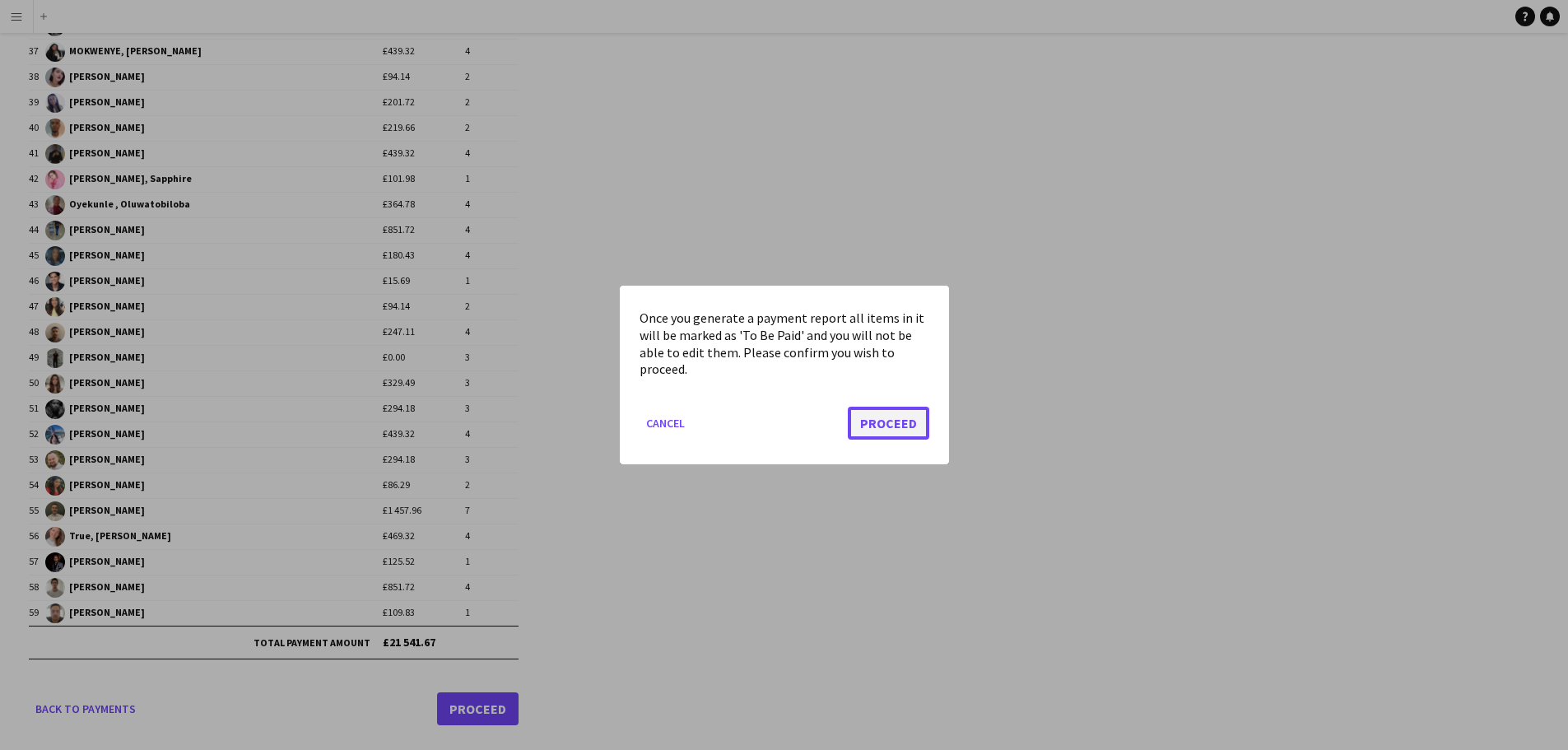
click at [897, 413] on button "Proceed" at bounding box center [888, 423] width 81 height 33
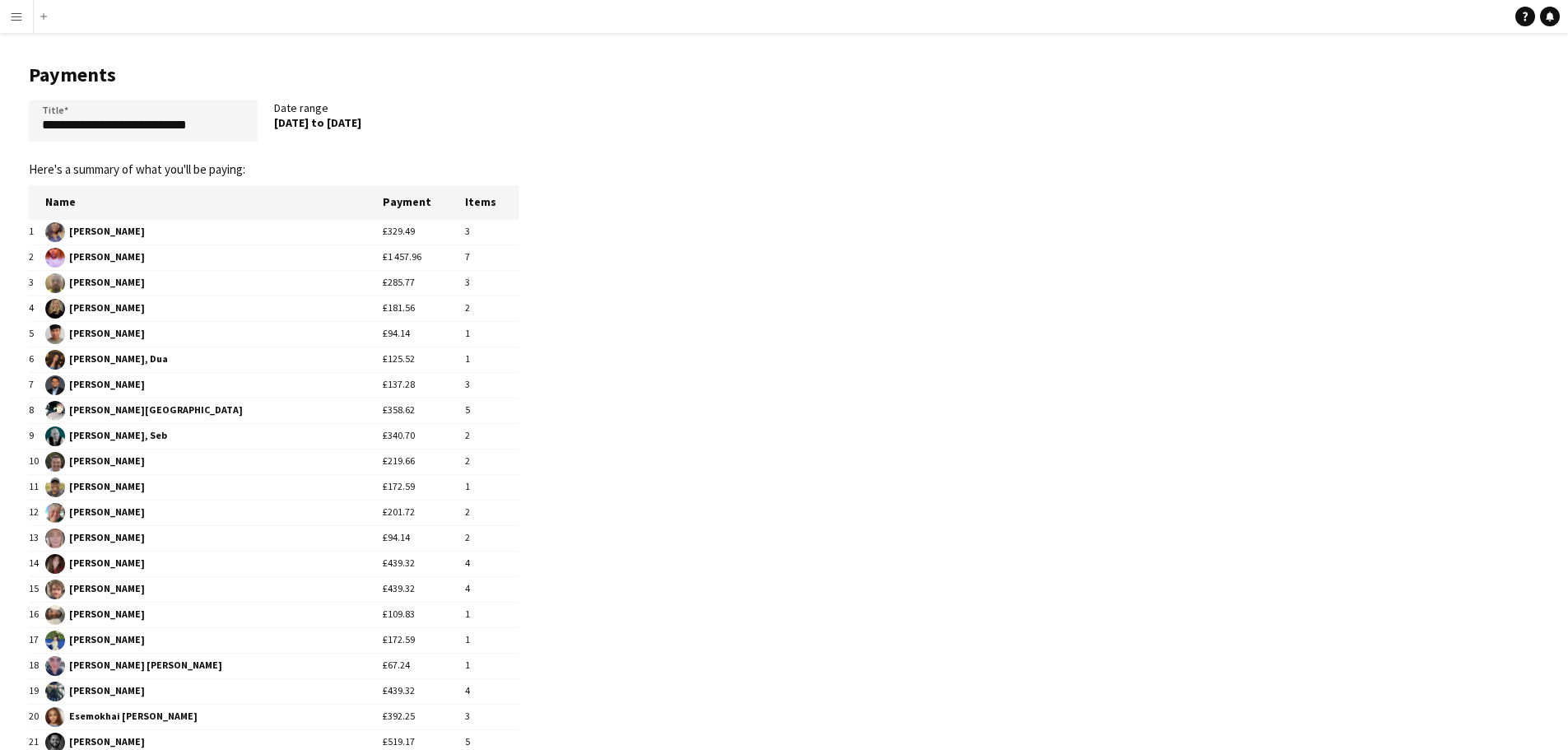
scroll to position [1100, 0]
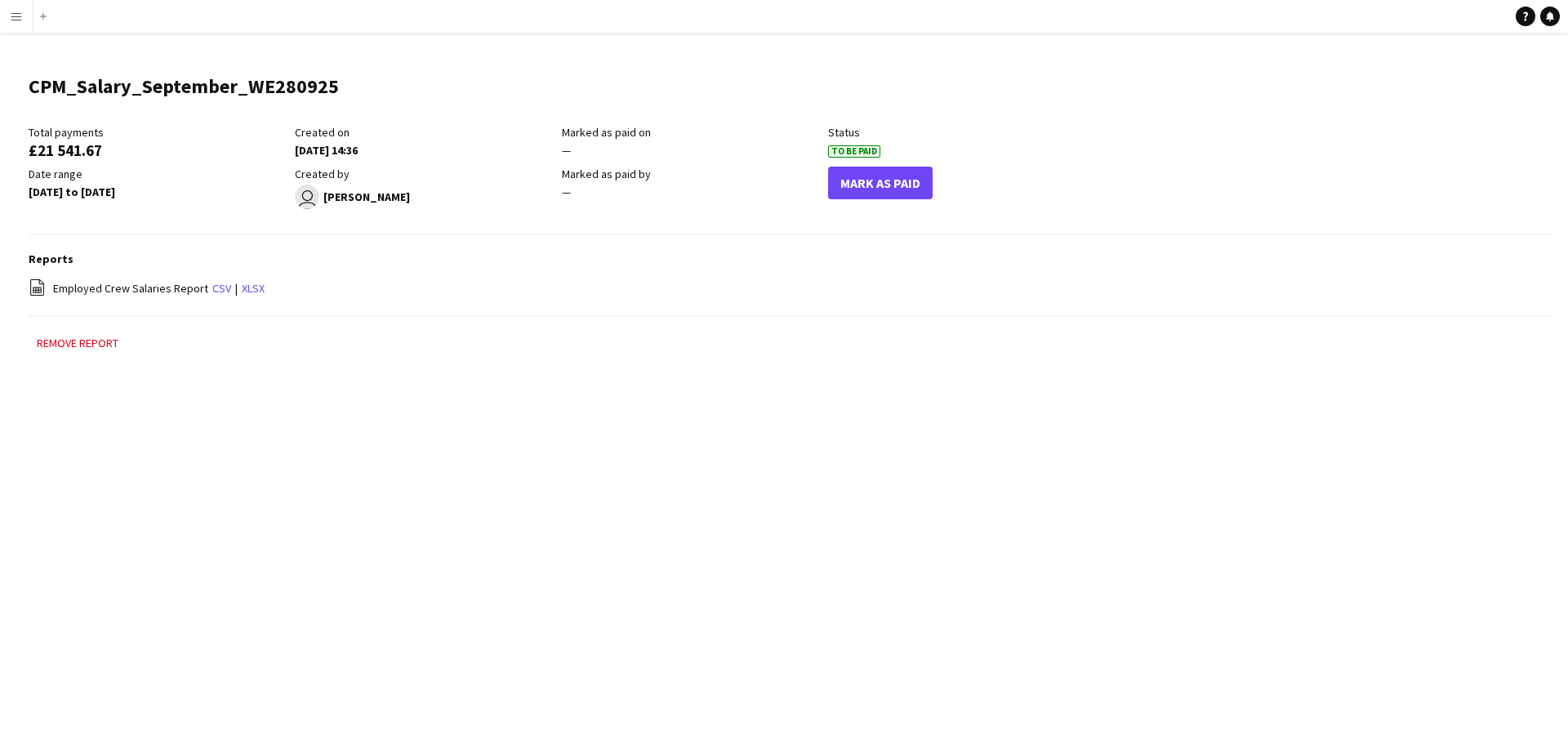
click at [14, 15] on app-icon "Menu" at bounding box center [16, 16] width 13 height 13
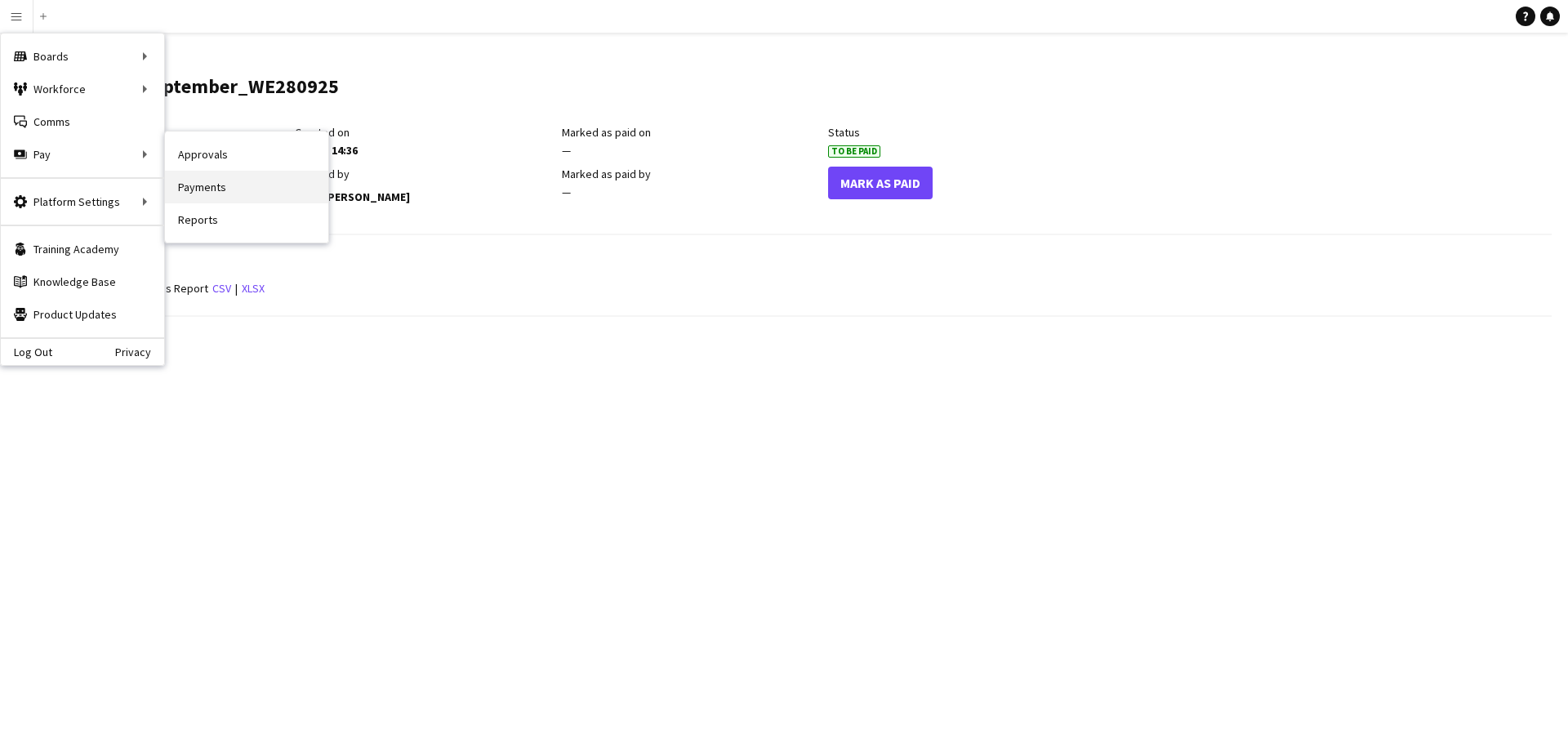
click at [197, 188] on link "Payments" at bounding box center [247, 187] width 163 height 33
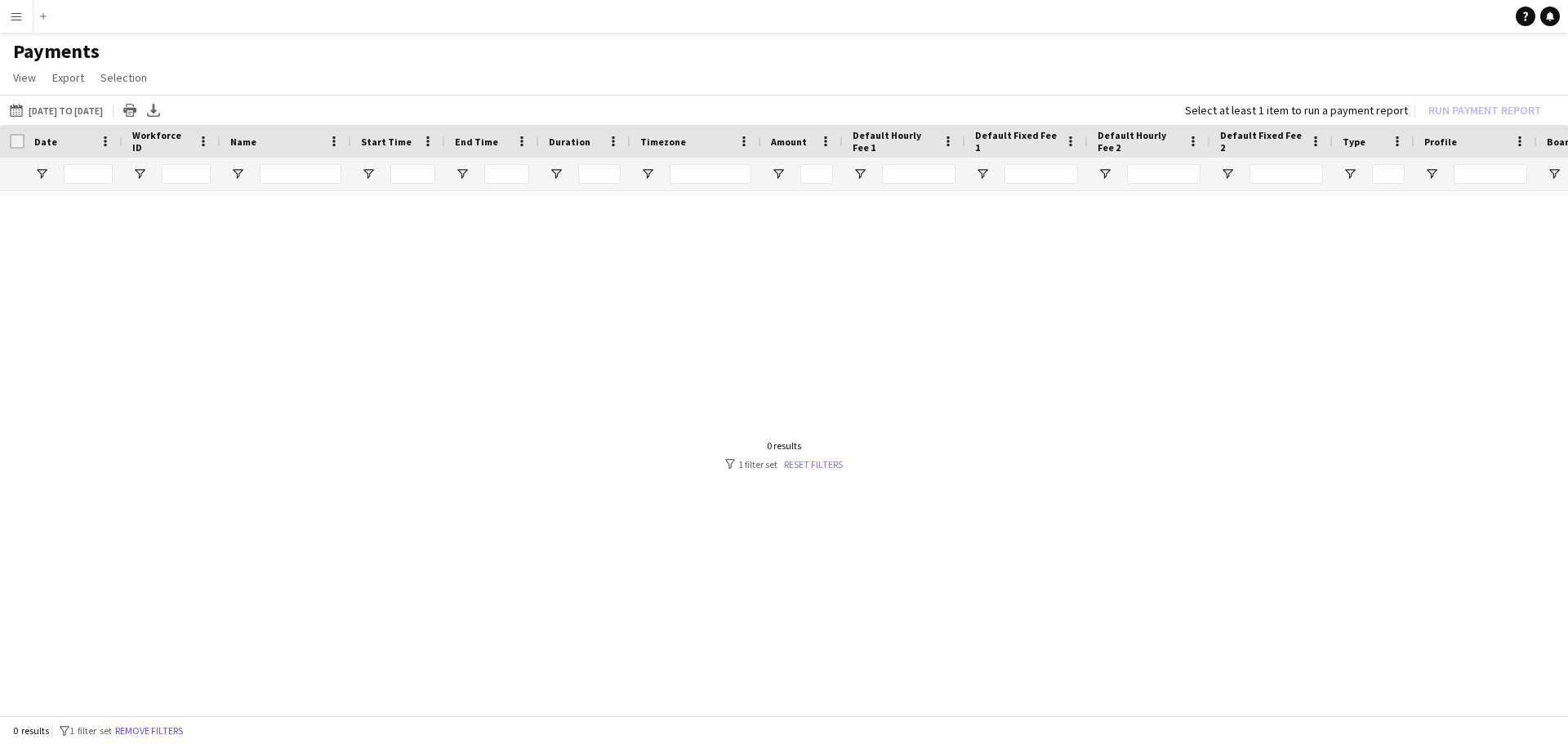
click at [822, 463] on link "Reset filters" at bounding box center [813, 464] width 59 height 12
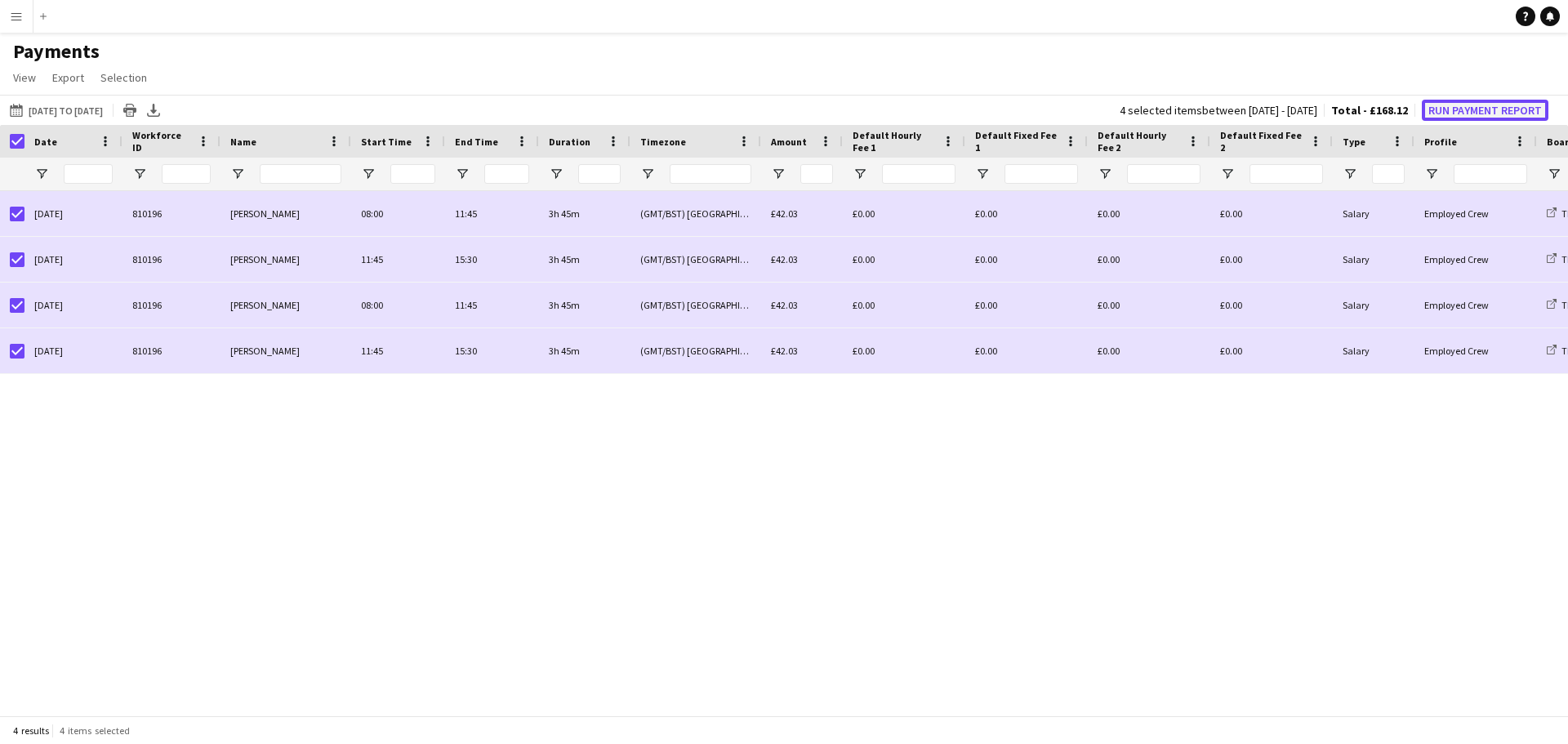
click at [1465, 107] on button "Run Payment Report" at bounding box center [1485, 110] width 127 height 22
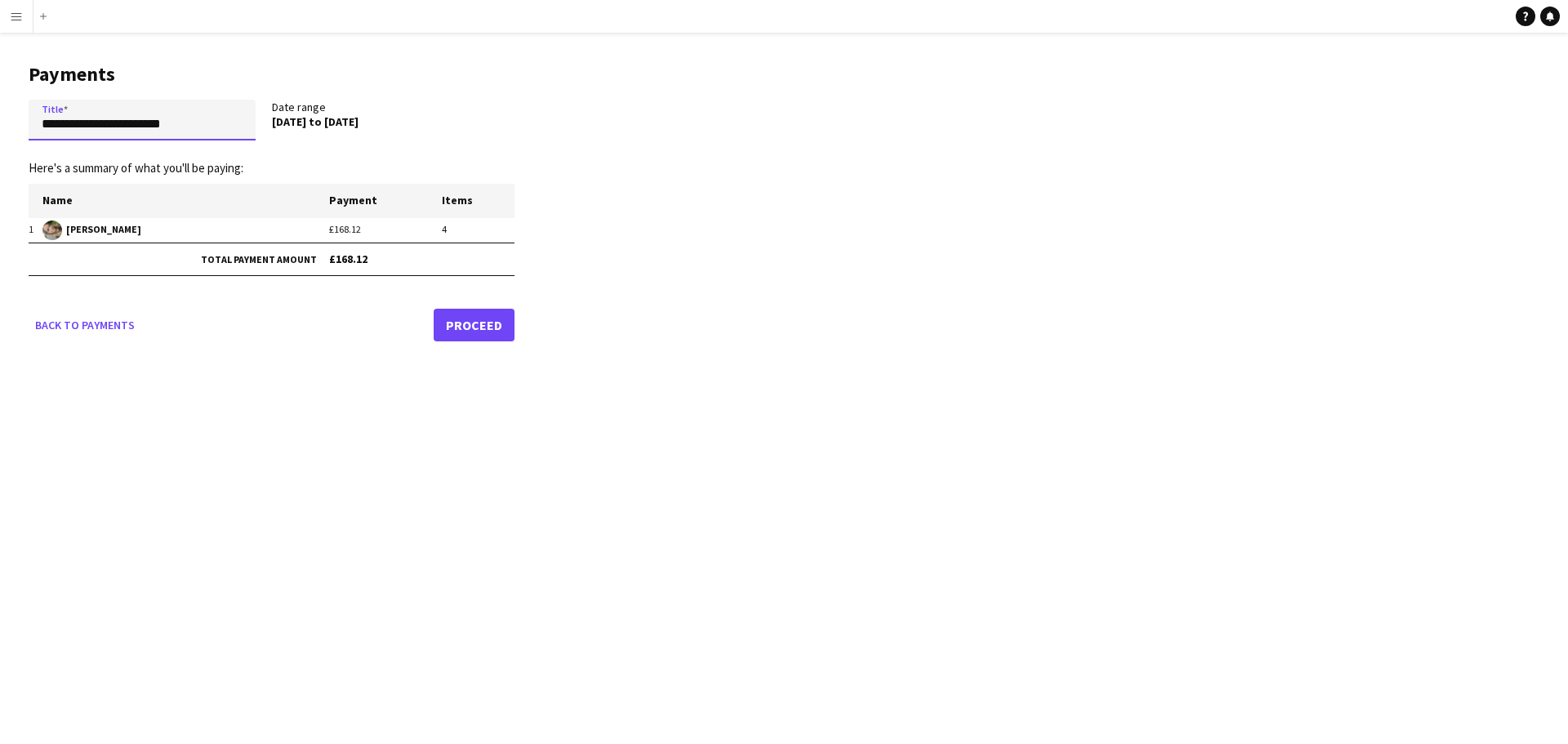
drag, startPoint x: 207, startPoint y: 125, endPoint x: -2, endPoint y: 133, distance: 209.2
click at [0, 133] on html "**********" at bounding box center [784, 372] width 1568 height 744
type input "**********"
click at [475, 318] on link "Proceed" at bounding box center [474, 325] width 81 height 33
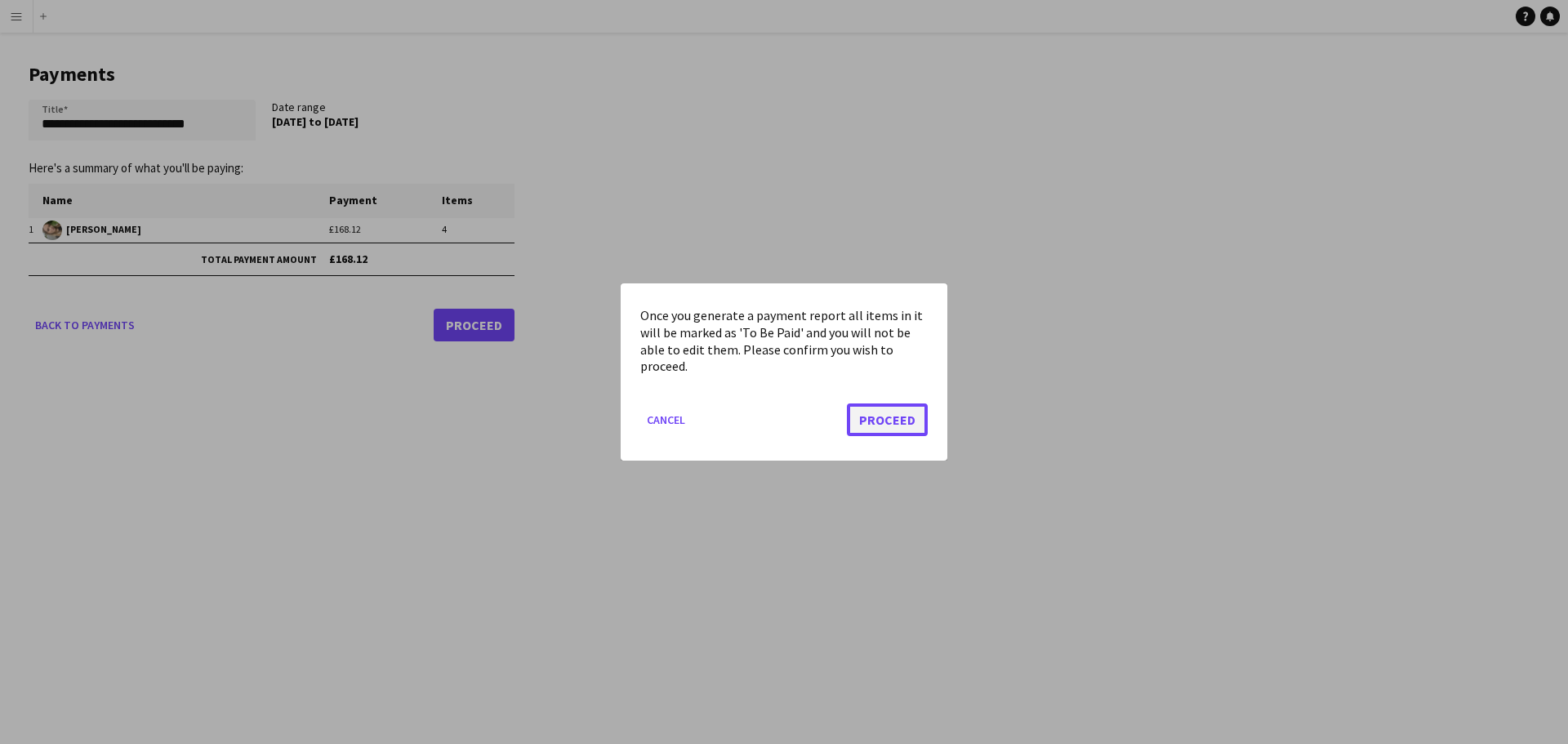
click at [891, 414] on button "Proceed" at bounding box center [887, 419] width 81 height 33
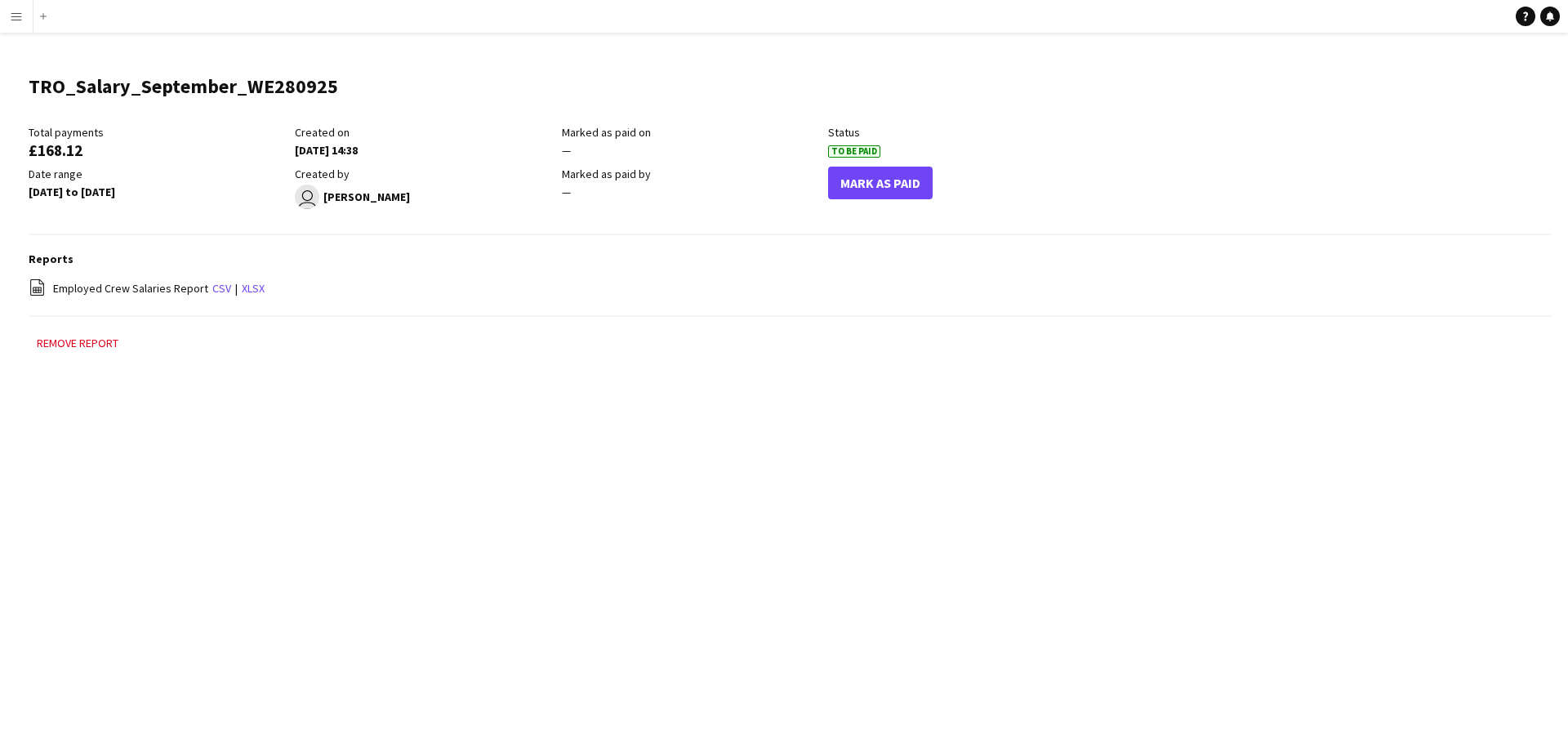
click at [23, 14] on button "Menu" at bounding box center [16, 16] width 33 height 33
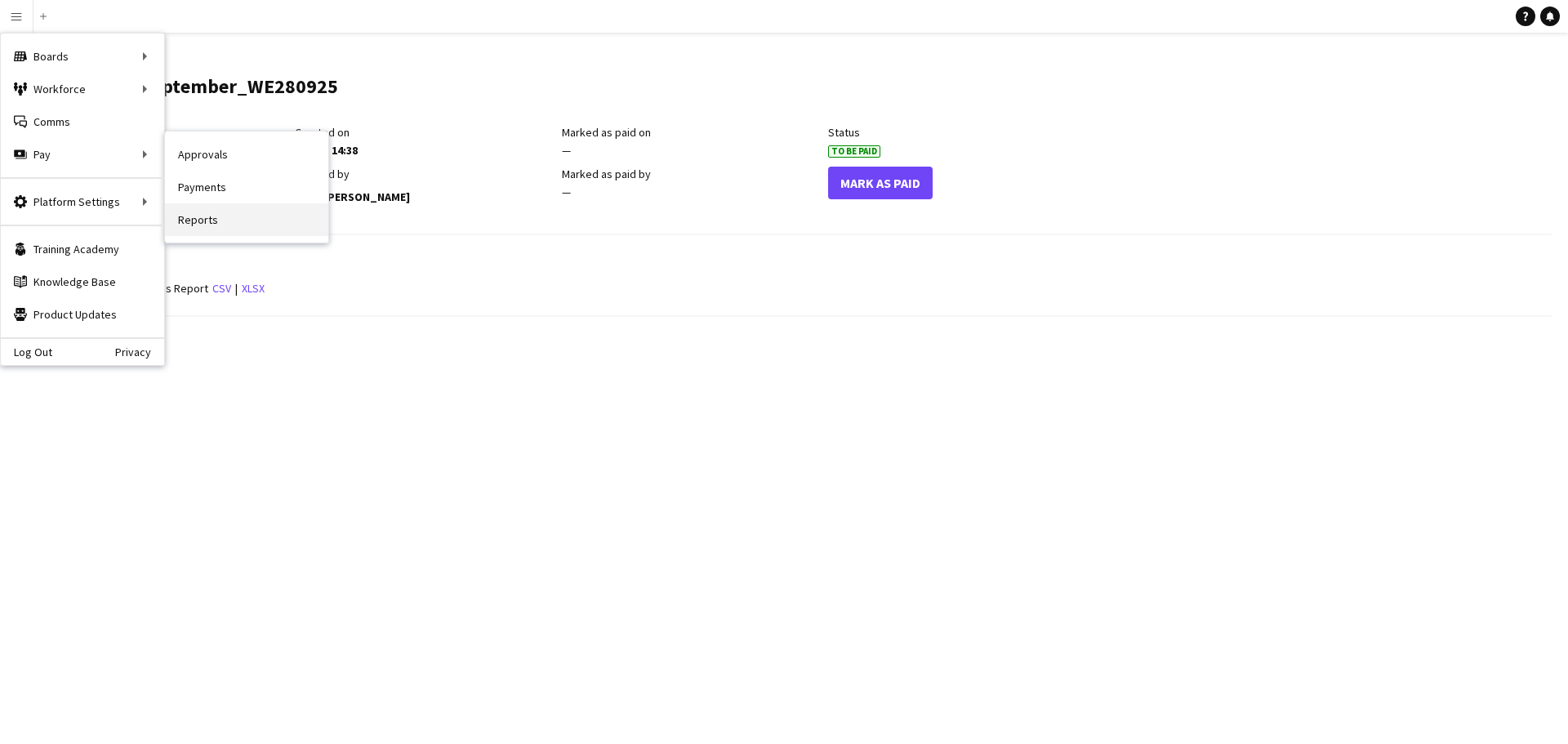
click at [228, 224] on link "Reports" at bounding box center [247, 220] width 163 height 33
